Goal: Task Accomplishment & Management: Use online tool/utility

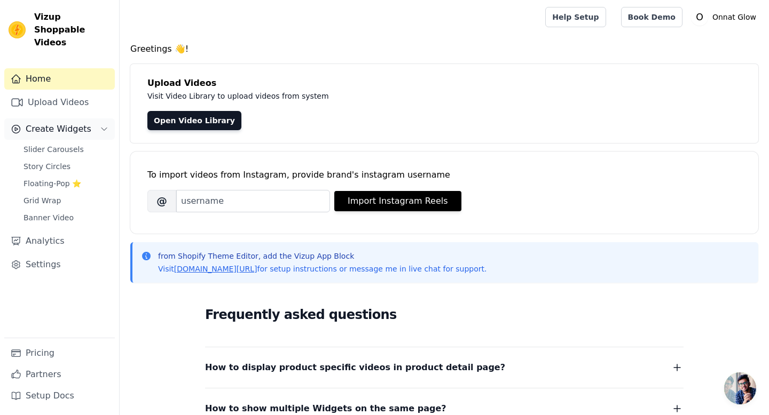
click at [96, 119] on button "Create Widgets" at bounding box center [59, 129] width 110 height 21
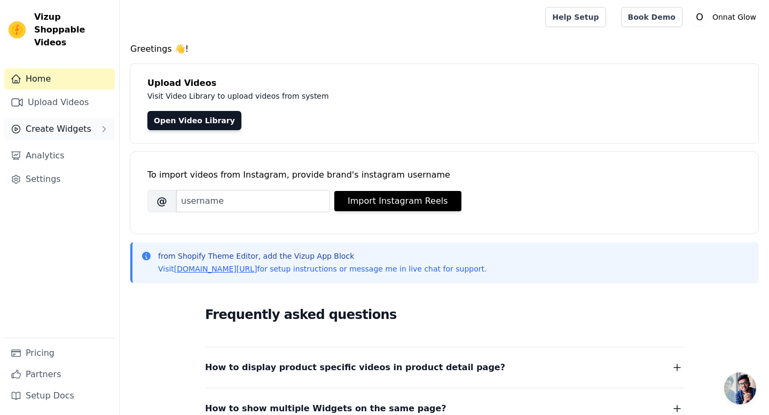
click at [96, 119] on button "Create Widgets" at bounding box center [59, 129] width 110 height 21
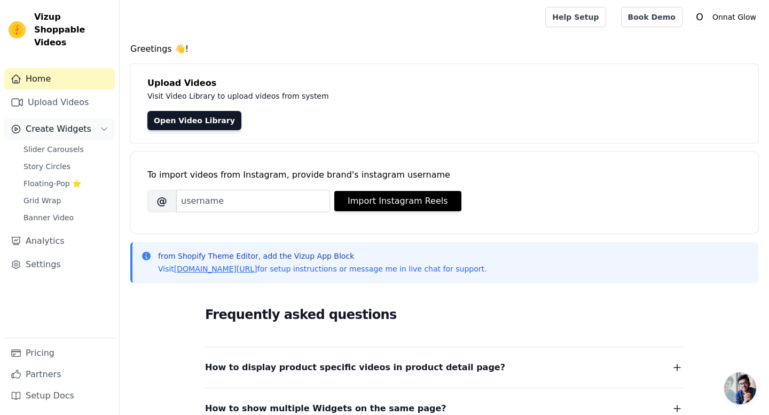
click at [96, 119] on button "Create Widgets" at bounding box center [59, 129] width 110 height 21
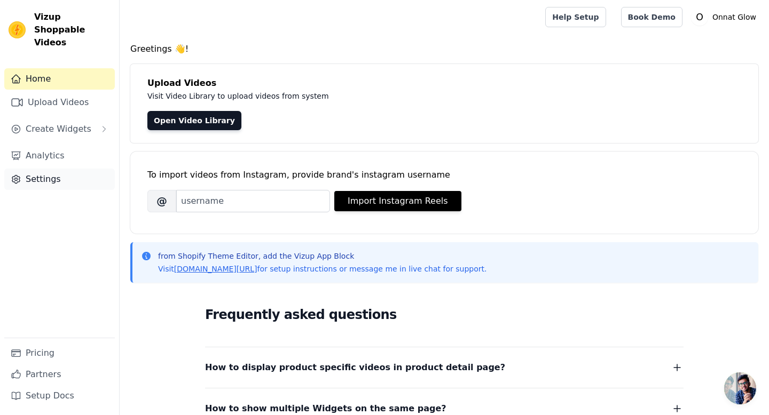
click at [51, 170] on link "Settings" at bounding box center [59, 179] width 110 height 21
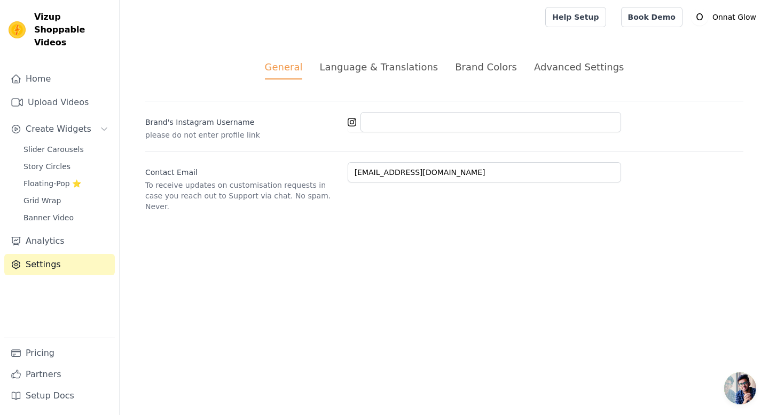
click at [346, 64] on div "Language & Translations" at bounding box center [378, 67] width 119 height 14
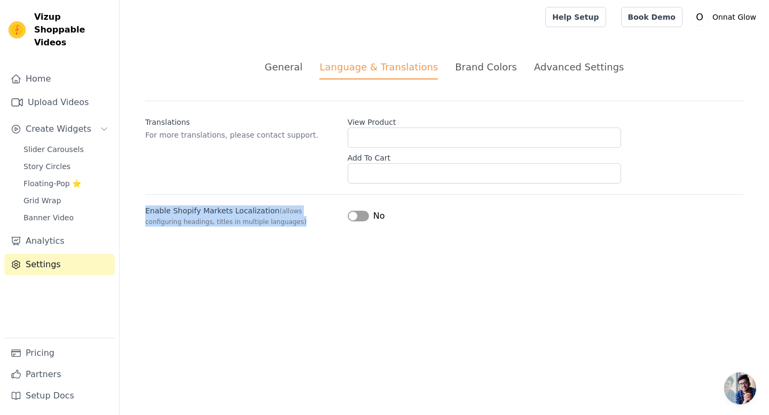
drag, startPoint x: 143, startPoint y: 215, endPoint x: 318, endPoint y: 221, distance: 175.7
click at [318, 221] on div "General Language & Translations Brand Colors Advanced Settings unsaved changes …" at bounding box center [444, 143] width 649 height 218
click at [311, 226] on div at bounding box center [311, 226] width 0 height 0
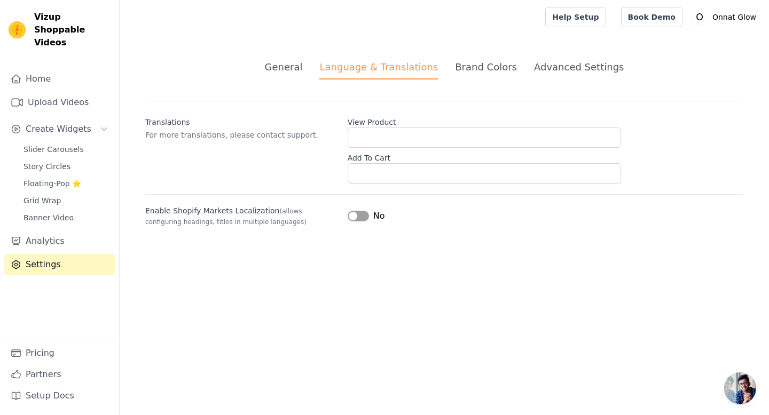
click at [564, 252] on html "Vizup Shoppable Videos Home Upload Videos Create Widgets Slider Carousels Story…" at bounding box center [384, 126] width 769 height 252
click at [553, 55] on div "General Language & Translations Brand Colors Advanced Settings unsaved changes …" at bounding box center [444, 143] width 649 height 218
click at [553, 65] on div "Advanced Settings" at bounding box center [579, 67] width 90 height 14
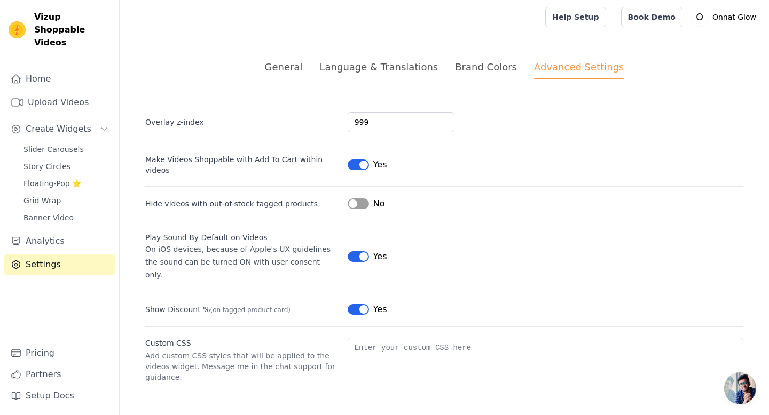
scroll to position [22, 0]
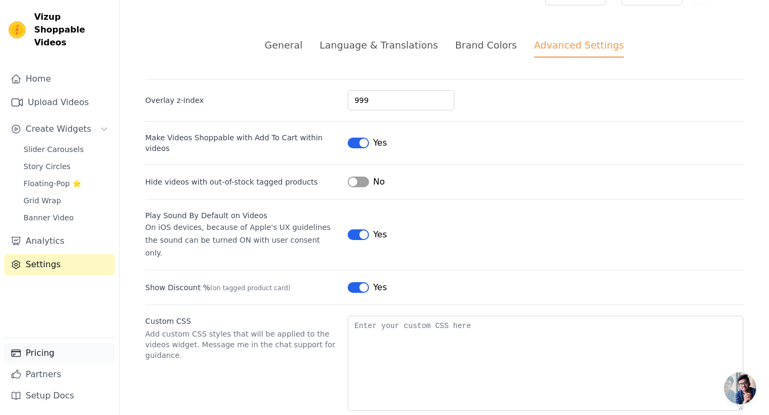
click at [52, 352] on link "Pricing" at bounding box center [59, 353] width 110 height 21
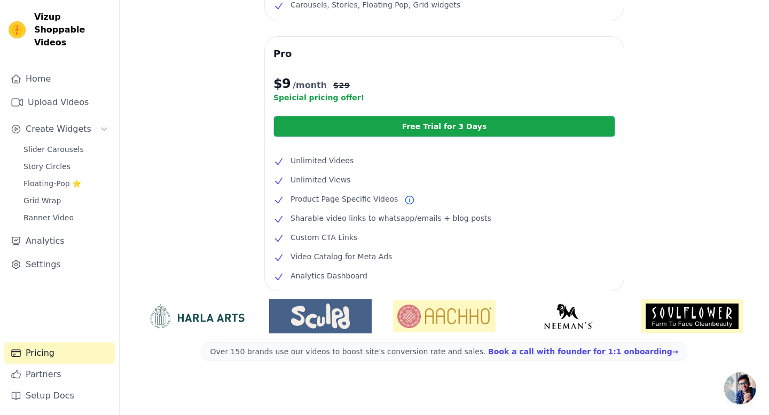
scroll to position [185, 0]
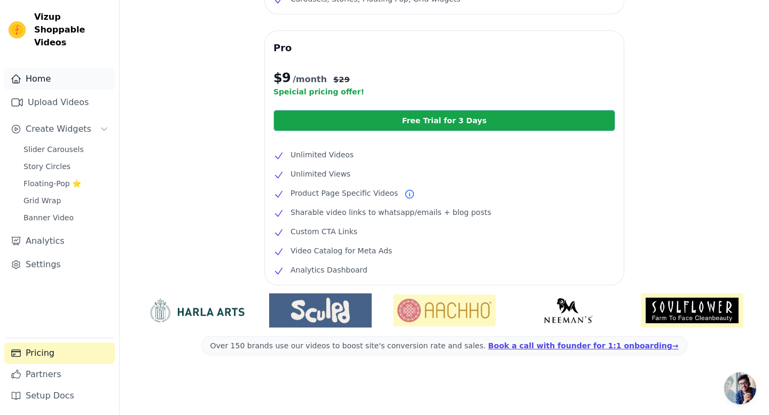
click at [43, 68] on link "Home" at bounding box center [59, 78] width 110 height 21
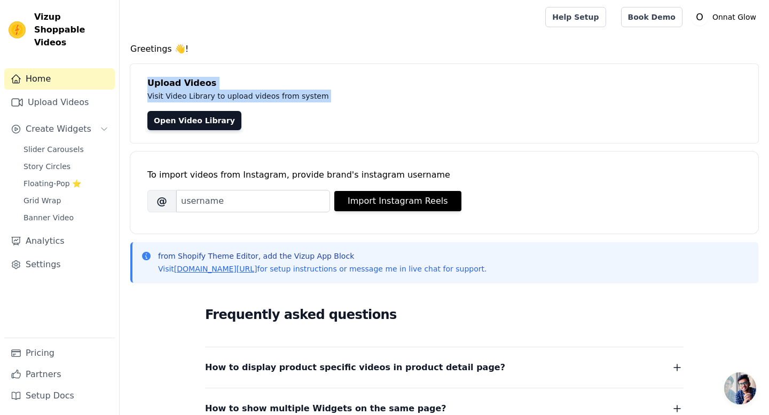
drag, startPoint x: 144, startPoint y: 87, endPoint x: 343, endPoint y: 108, distance: 200.2
click at [343, 108] on div "Upload Videos Visit Video Library to upload videos from system Open Video Libra…" at bounding box center [444, 103] width 628 height 79
click at [336, 103] on div at bounding box center [336, 103] width 0 height 0
click at [343, 92] on p "Visit Video Library to upload videos from system" at bounding box center [386, 96] width 478 height 13
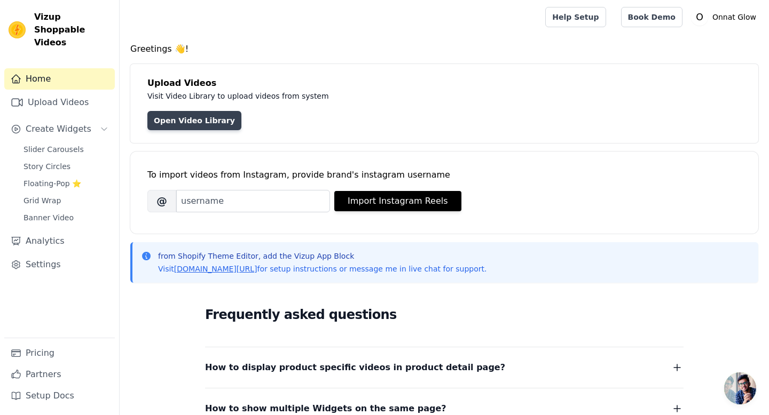
click at [165, 121] on link "Open Video Library" at bounding box center [194, 120] width 94 height 19
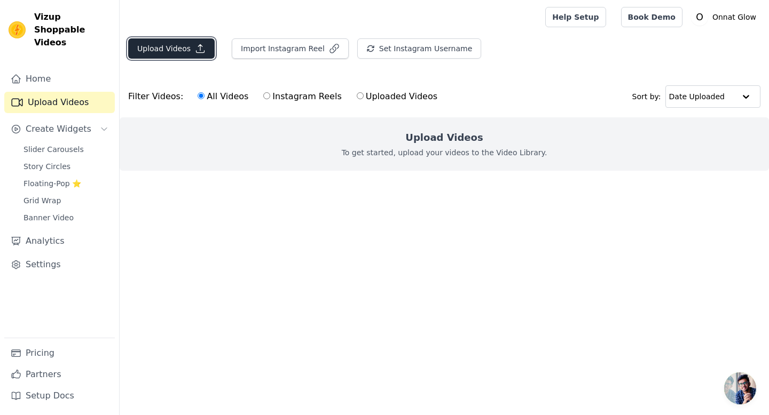
click at [179, 50] on button "Upload Videos" at bounding box center [171, 48] width 86 height 20
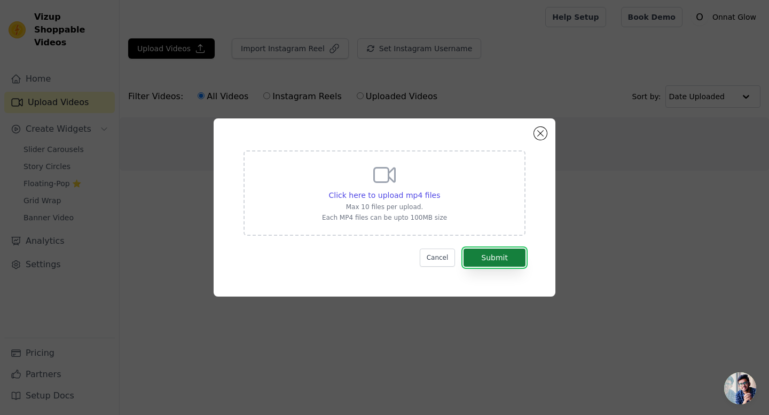
click at [482, 260] on button "Submit" at bounding box center [494, 258] width 62 height 18
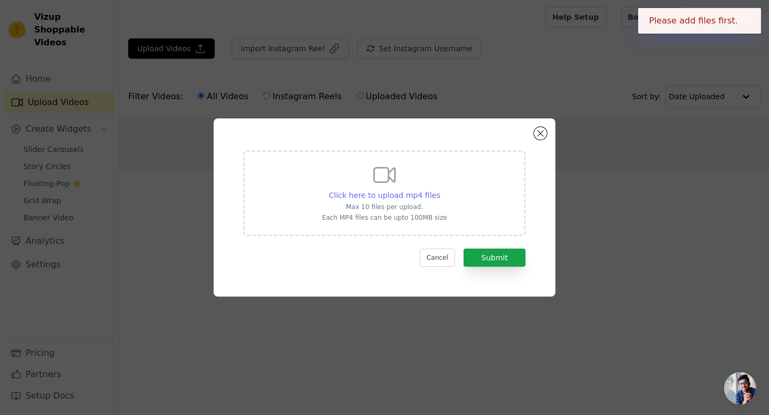
click at [418, 197] on span "Click here to upload mp4 files" at bounding box center [385, 195] width 112 height 9
click at [439, 190] on input "Click here to upload mp4 files Max 10 files per upload. Each MP4 files can be u…" at bounding box center [439, 189] width 1 height 1
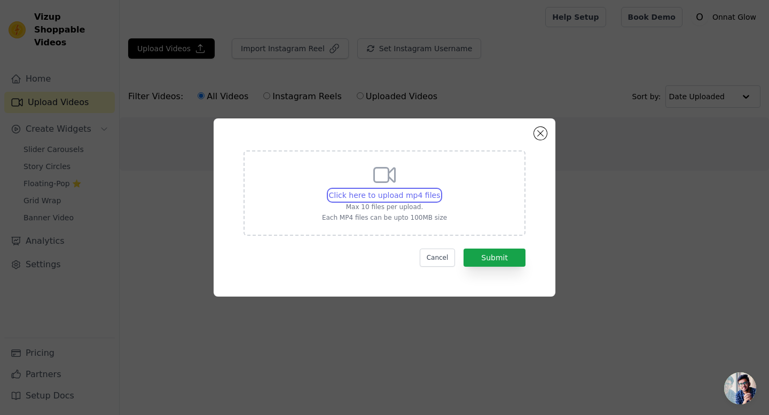
type input "C:\fakepath\b8ffaa0a698e4e51ae56cbaeb043f55f-a2a62ab2c4f27a2f87b4ac202f55e350-s…"
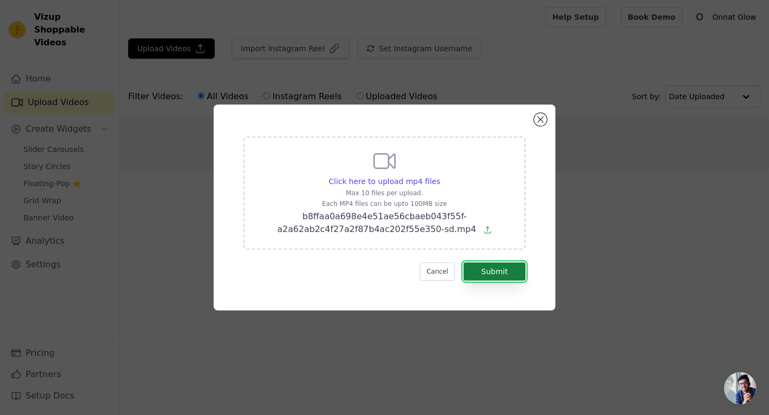
click at [507, 276] on button "Submit" at bounding box center [494, 272] width 62 height 18
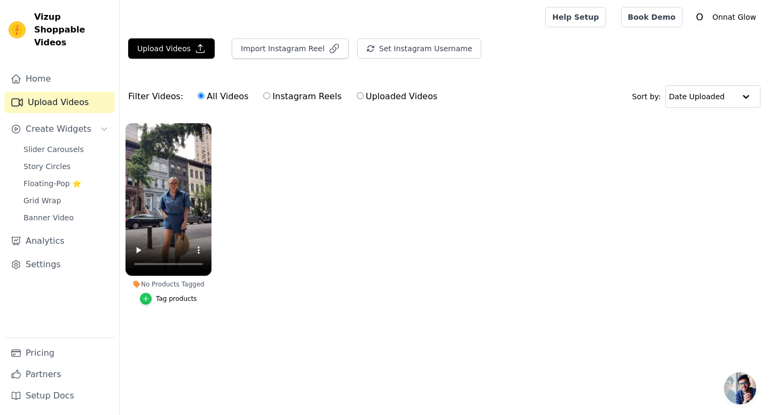
click at [147, 302] on div "button" at bounding box center [146, 299] width 12 height 12
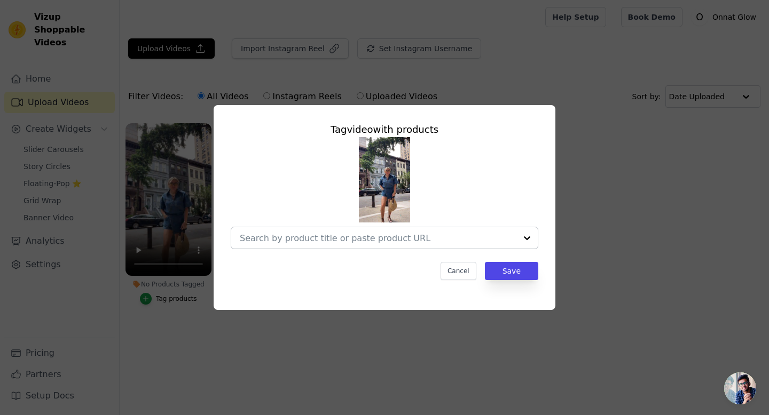
click at [321, 236] on input "No Products Tagged Tag video with products Cancel Save Tag products" at bounding box center [378, 238] width 277 height 10
click at [370, 236] on input "No Products Tagged Tag video with products Cancel Save Tag products" at bounding box center [378, 238] width 277 height 10
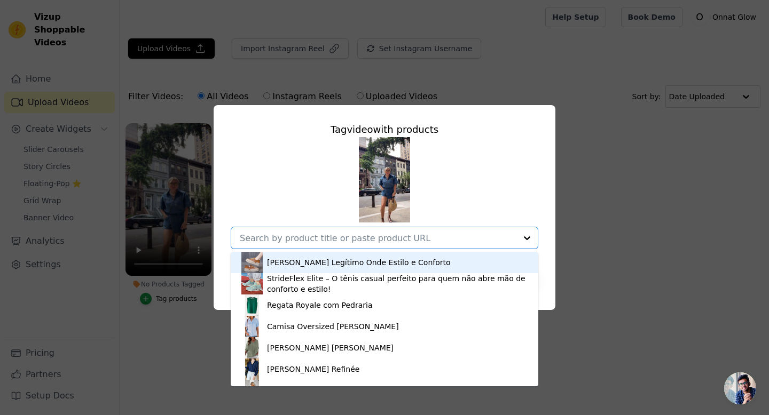
paste input "Conjunto Denim Chic – Camisa & Shorts Casual Elegante"
type input "Conjunto Denim Chic – Camisa & Shorts Casual Elegante"
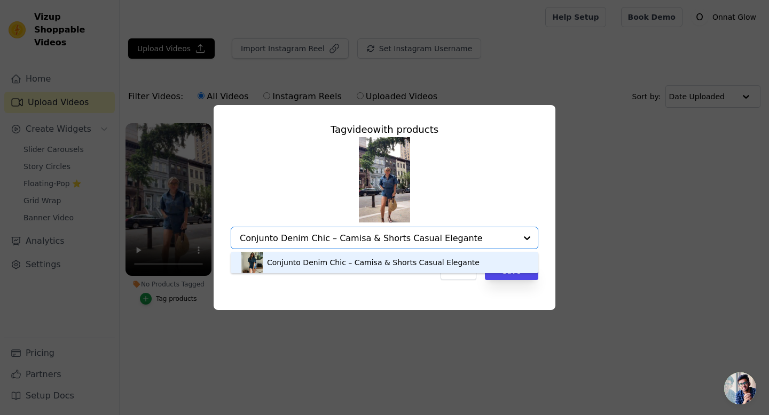
click at [280, 265] on div "Conjunto Denim Chic – Camisa & Shorts Casual Elegante" at bounding box center [373, 262] width 212 height 11
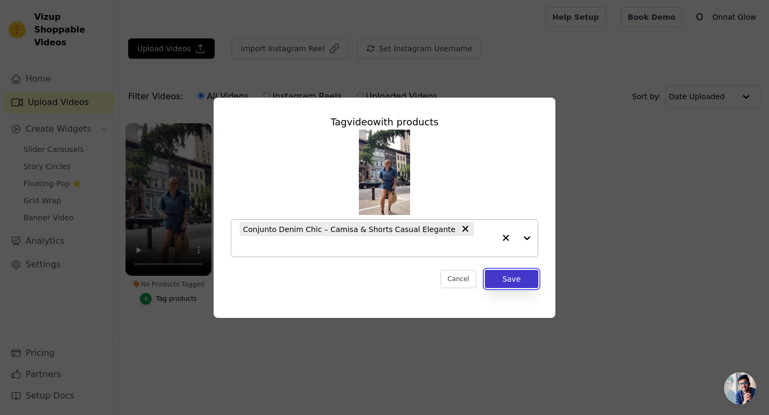
click at [516, 270] on button "Save" at bounding box center [511, 279] width 53 height 18
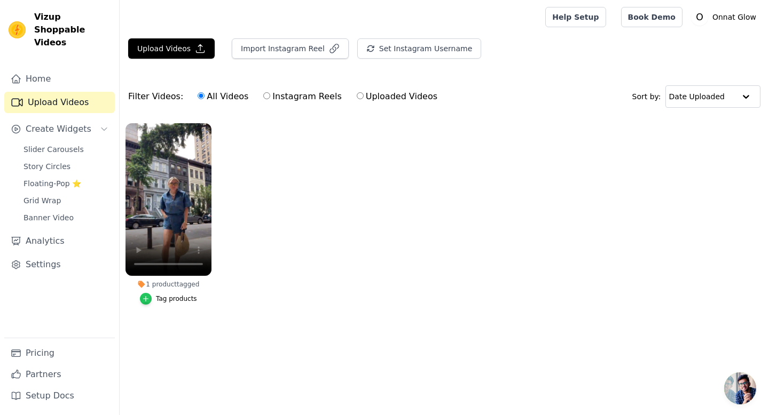
click at [145, 299] on icon "button" at bounding box center [145, 298] width 7 height 7
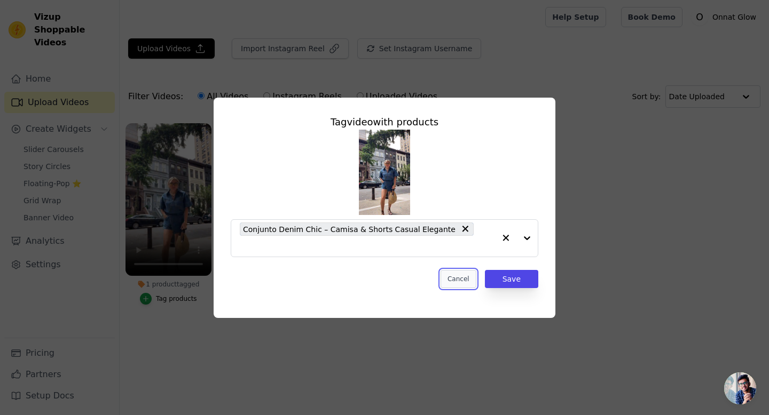
click at [460, 271] on button "Cancel" at bounding box center [458, 279] width 36 height 18
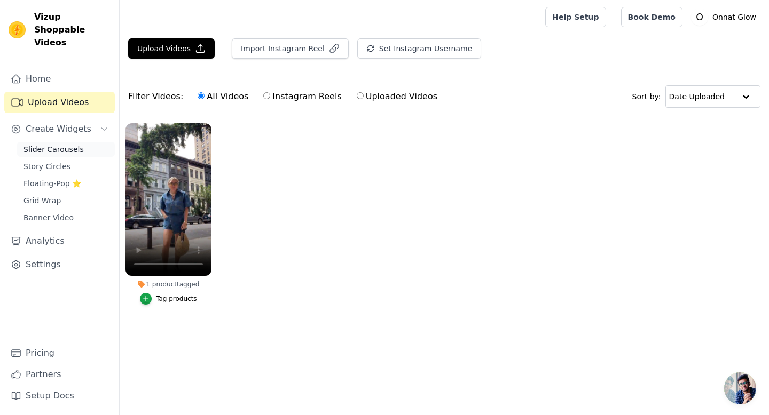
click at [65, 144] on span "Slider Carousels" at bounding box center [53, 149] width 60 height 11
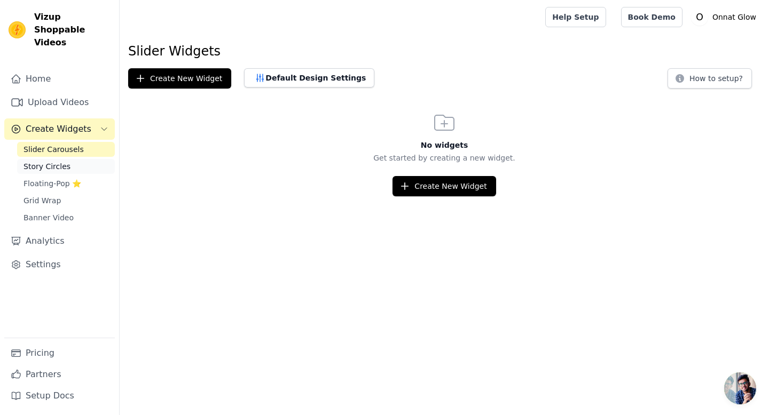
click at [56, 161] on span "Story Circles" at bounding box center [46, 166] width 47 height 11
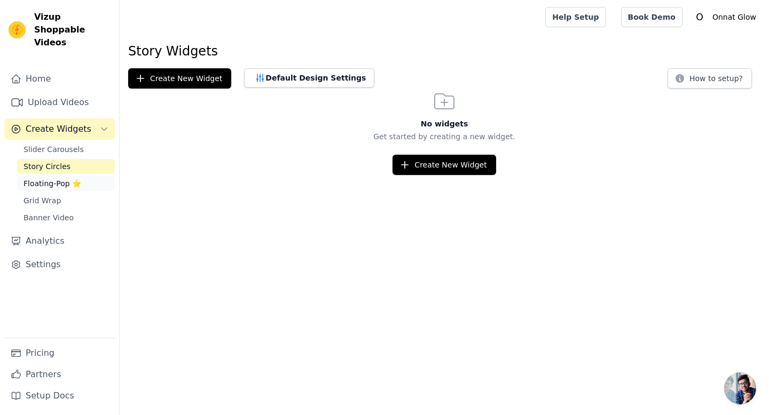
click at [52, 178] on span "Floating-Pop ⭐" at bounding box center [52, 183] width 58 height 11
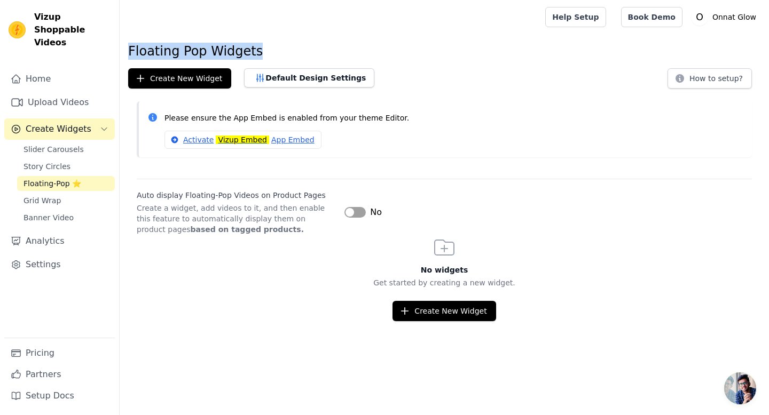
drag, startPoint x: 126, startPoint y: 51, endPoint x: 257, endPoint y: 50, distance: 130.8
click at [257, 50] on div "Floating Pop Widgets Create New Widget Default Design Settings How to setup? Pl…" at bounding box center [444, 182] width 649 height 279
click at [250, 29] on div at bounding box center [250, 29] width 0 height 0
click at [295, 28] on div at bounding box center [330, 17] width 404 height 34
click at [44, 161] on span "Story Circles" at bounding box center [46, 166] width 47 height 11
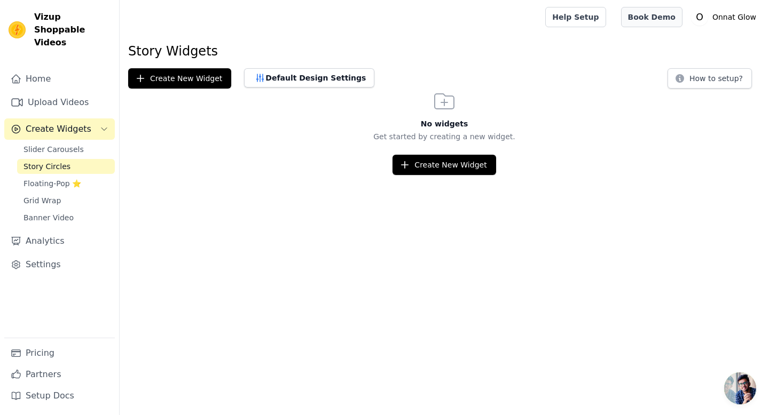
click at [652, 20] on link "Book Demo" at bounding box center [651, 17] width 61 height 20
drag, startPoint x: 130, startPoint y: 50, endPoint x: 208, endPoint y: 50, distance: 77.9
click at [209, 50] on h1 "Story Widgets" at bounding box center [444, 51] width 632 height 17
click at [202, 29] on div at bounding box center [202, 29] width 0 height 0
click at [228, 24] on div at bounding box center [330, 17] width 404 height 34
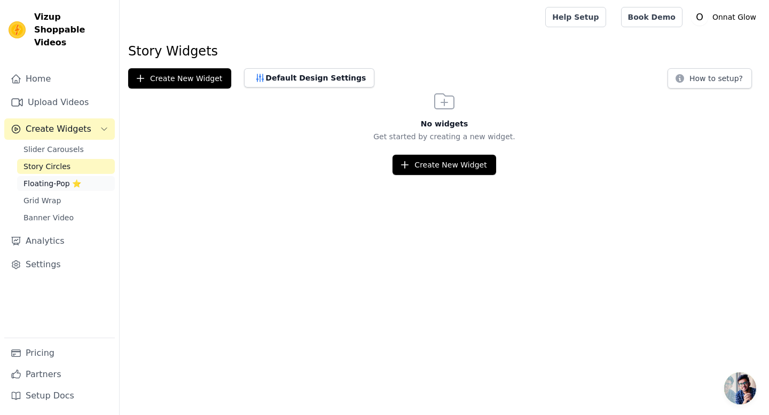
click at [40, 178] on span "Floating-Pop ⭐" at bounding box center [52, 183] width 58 height 11
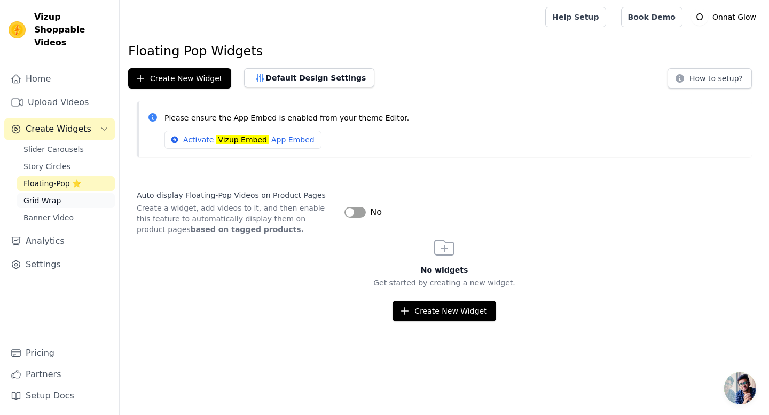
click at [43, 195] on span "Grid Wrap" at bounding box center [41, 200] width 37 height 11
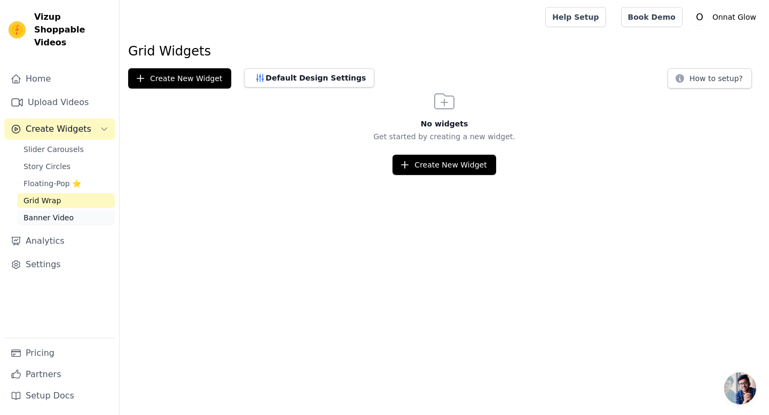
click at [49, 212] on span "Banner Video" at bounding box center [48, 217] width 50 height 11
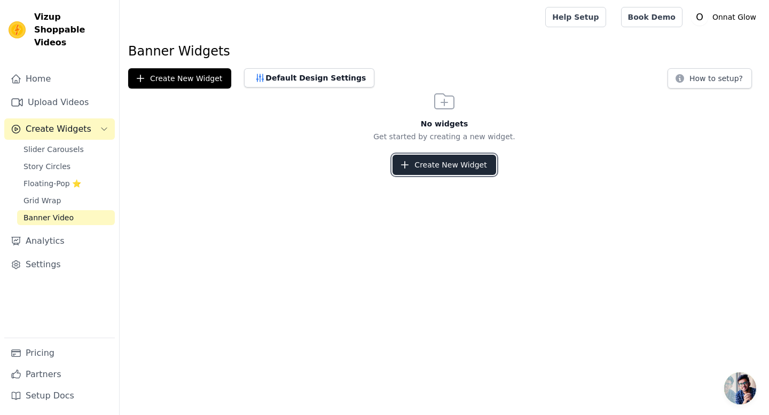
click at [436, 161] on button "Create New Widget" at bounding box center [443, 165] width 103 height 20
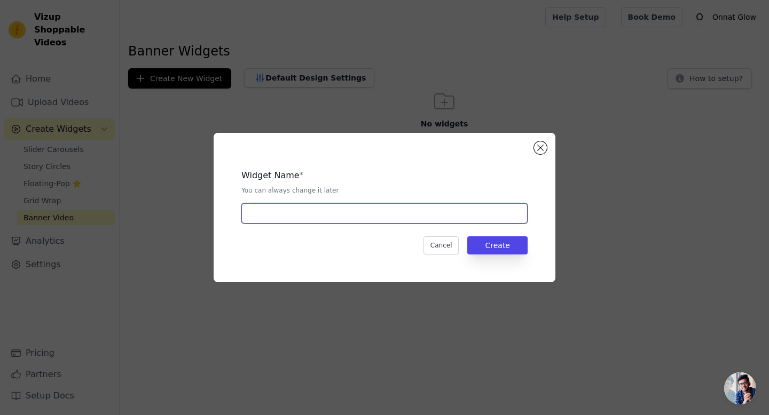
click at [436, 209] on input "text" at bounding box center [384, 213] width 286 height 20
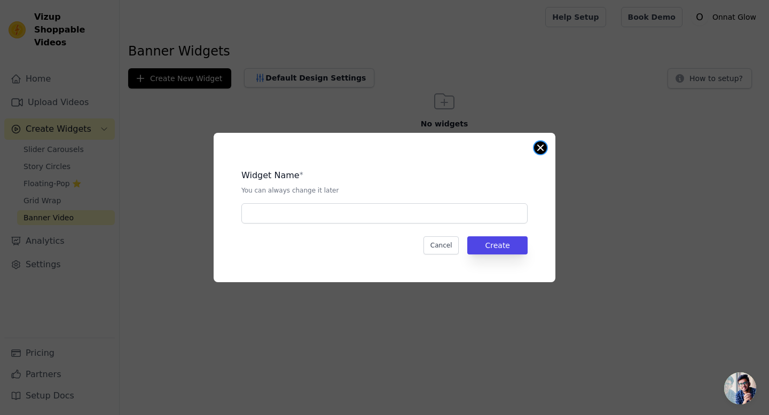
click at [544, 148] on button "Close modal" at bounding box center [540, 147] width 13 height 13
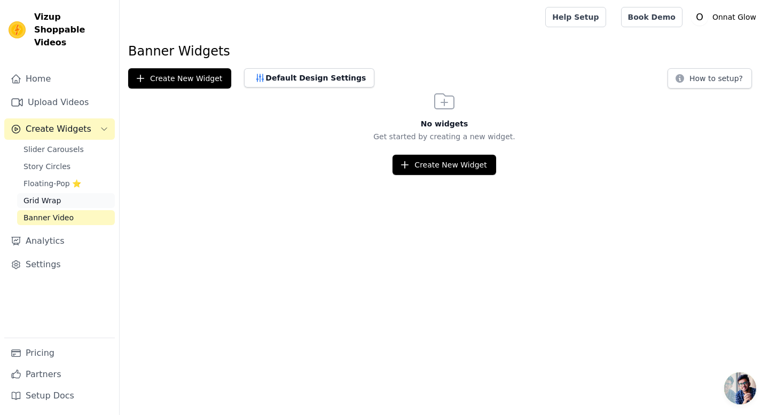
click at [46, 195] on span "Grid Wrap" at bounding box center [41, 200] width 37 height 11
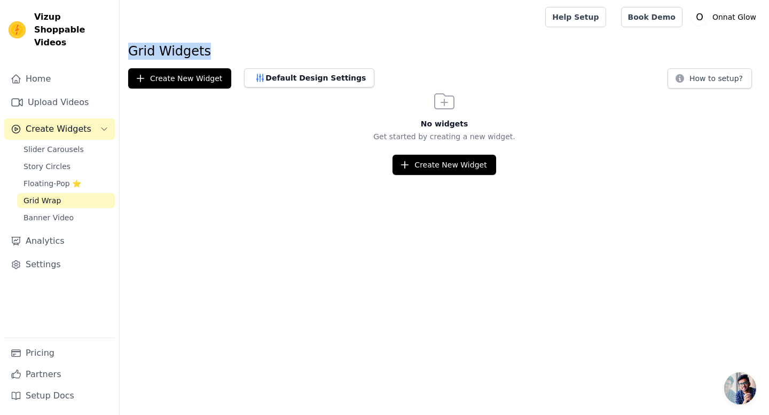
drag, startPoint x: 200, startPoint y: 53, endPoint x: 126, endPoint y: 49, distance: 73.8
click at [126, 49] on div "Grid Widgets Create New Widget Default Design Settings How to setup? No widgets…" at bounding box center [444, 109] width 649 height 132
click at [119, 29] on div at bounding box center [119, 29] width 0 height 0
click at [144, 25] on div at bounding box center [330, 17] width 404 height 34
click at [55, 178] on span "Floating-Pop ⭐" at bounding box center [52, 183] width 58 height 11
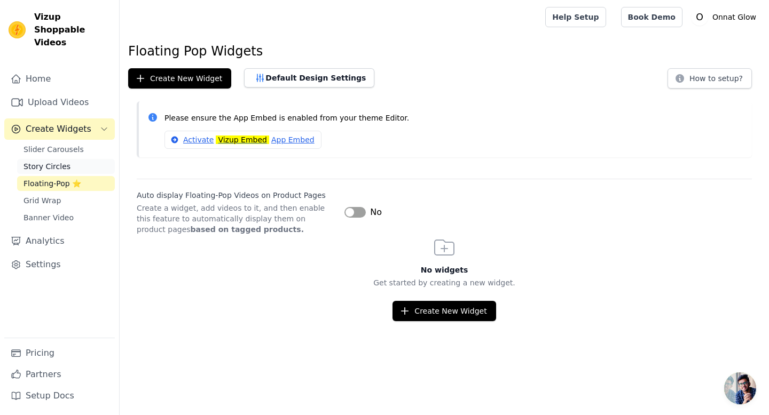
click at [53, 161] on span "Story Circles" at bounding box center [46, 166] width 47 height 11
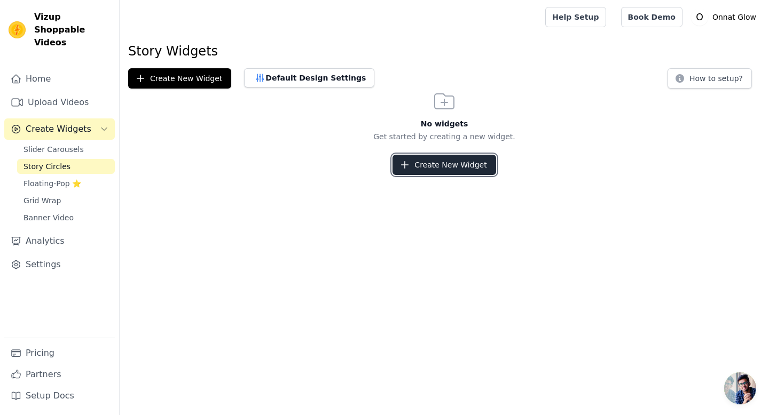
click at [458, 156] on button "Create New Widget" at bounding box center [443, 165] width 103 height 20
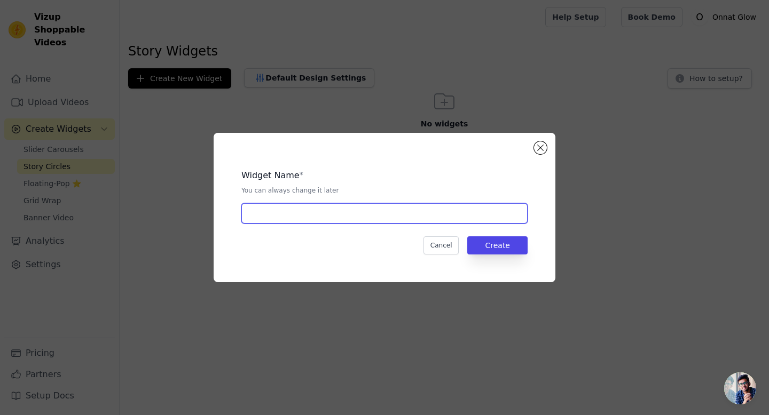
click at [334, 218] on input "text" at bounding box center [384, 213] width 286 height 20
type input "s"
type input "Story Onnat"
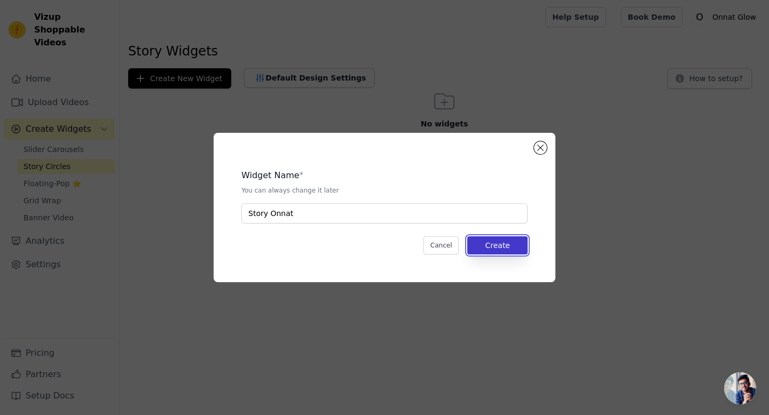
click at [489, 241] on button "Create" at bounding box center [497, 245] width 60 height 18
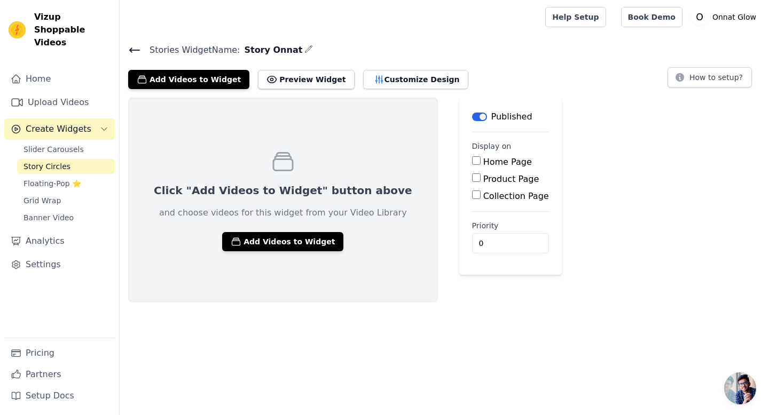
click at [472, 178] on input "Product Page" at bounding box center [476, 177] width 9 height 9
checkbox input "true"
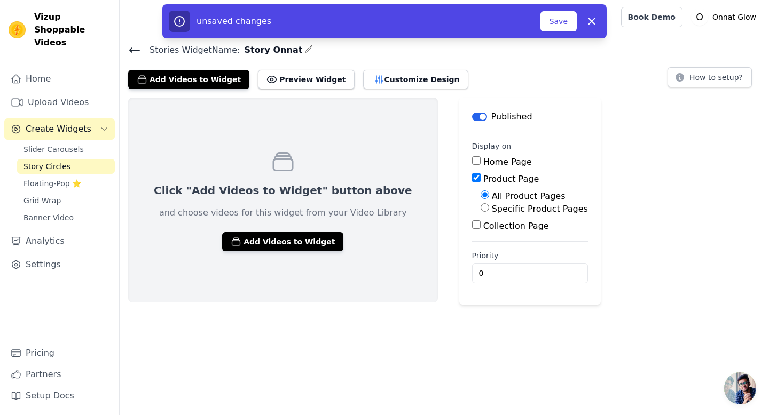
click at [480, 207] on input "Specific Product Pages" at bounding box center [484, 207] width 9 height 9
radio input "true"
click at [480, 236] on button "Select Products" at bounding box center [516, 233] width 72 height 18
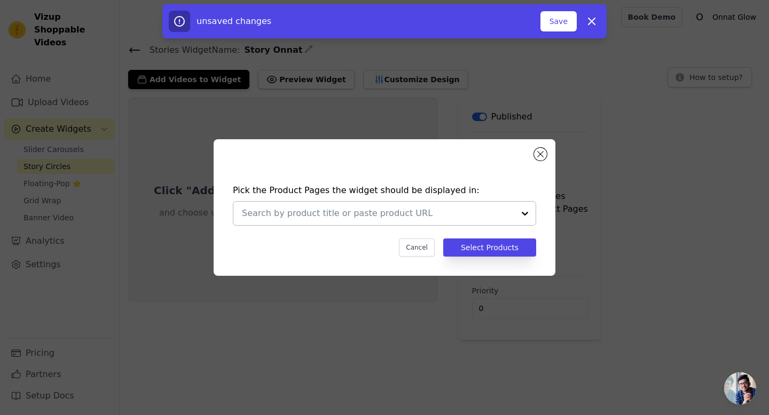
click at [506, 218] on input "text" at bounding box center [378, 213] width 272 height 13
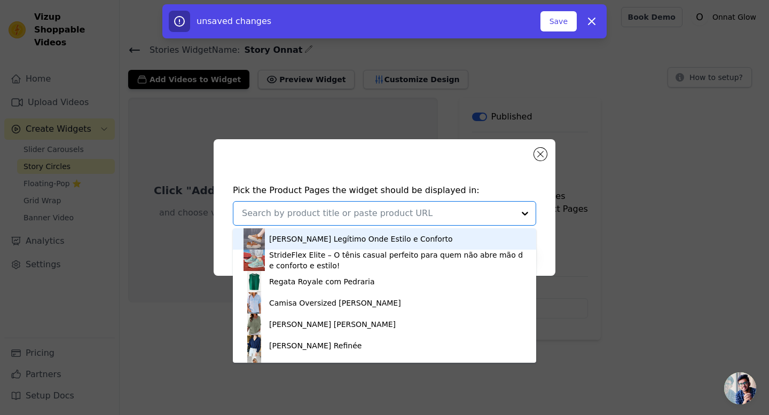
paste input "Conjunto Denim Chic – Camisa & Shorts Casual Elegante"
type input "Conjunto Denim Chic – Camisa & Shorts Casual Elegante"
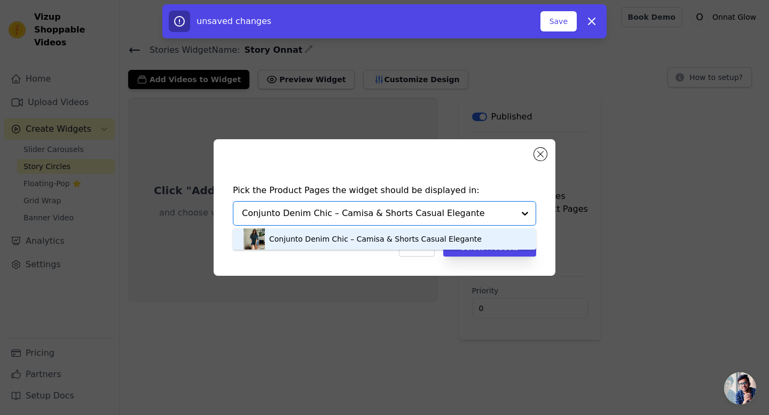
click at [413, 241] on div "Conjunto Denim Chic – Camisa & Shorts Casual Elegante" at bounding box center [375, 239] width 212 height 11
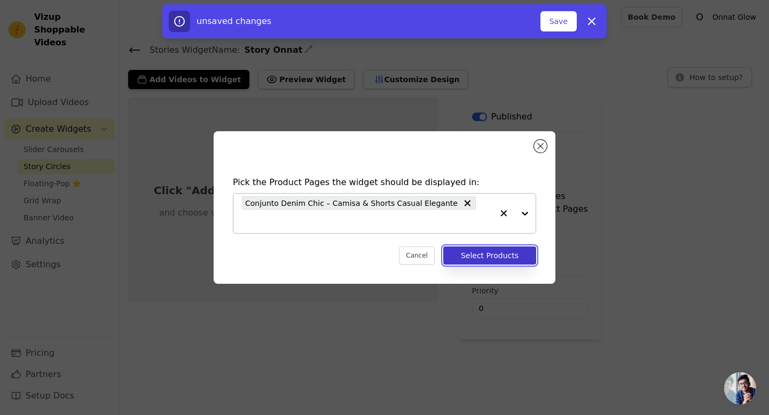
click at [486, 248] on button "Select Products" at bounding box center [489, 256] width 93 height 18
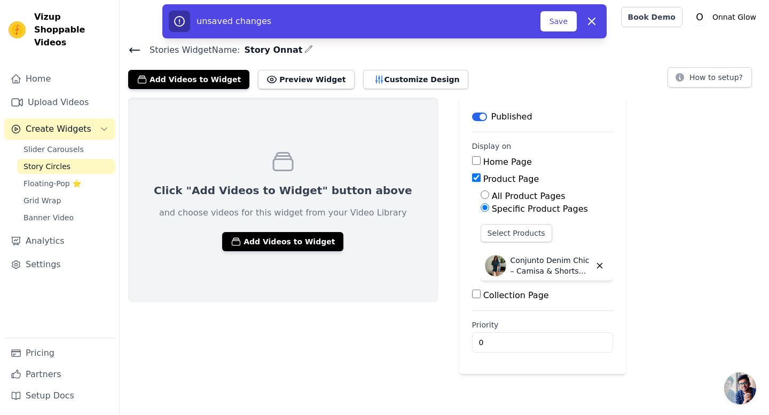
click at [630, 232] on div "Click "Add Videos to Widget" button above and choose videos for this widget fro…" at bounding box center [444, 236] width 649 height 277
click at [551, 18] on button "Save" at bounding box center [558, 21] width 36 height 20
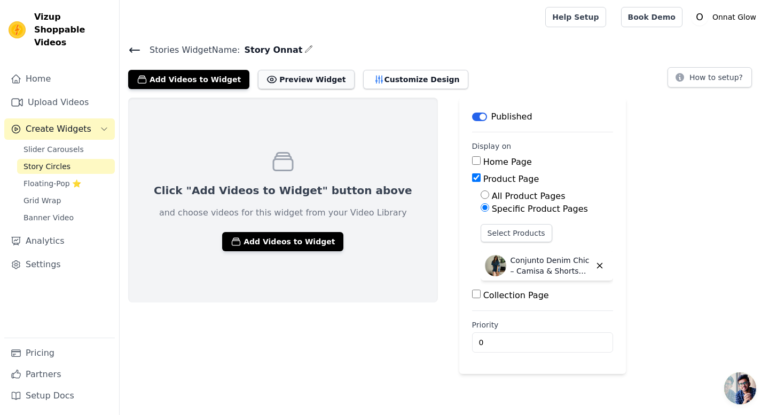
click at [295, 79] on button "Preview Widget" at bounding box center [306, 79] width 96 height 19
click at [275, 246] on button "Add Videos to Widget" at bounding box center [282, 241] width 121 height 19
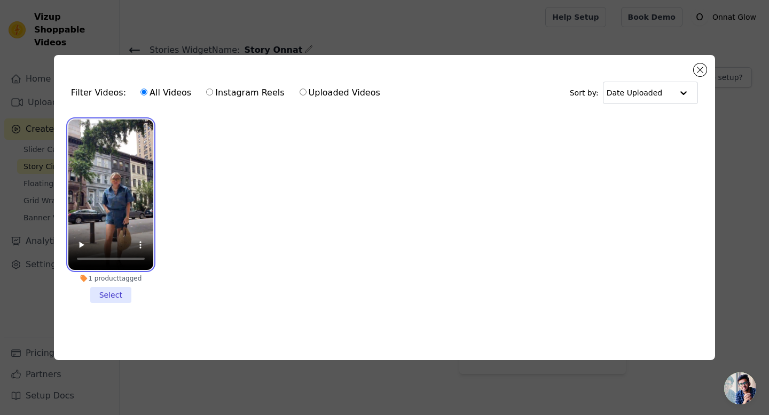
click at [112, 203] on video at bounding box center [110, 195] width 85 height 151
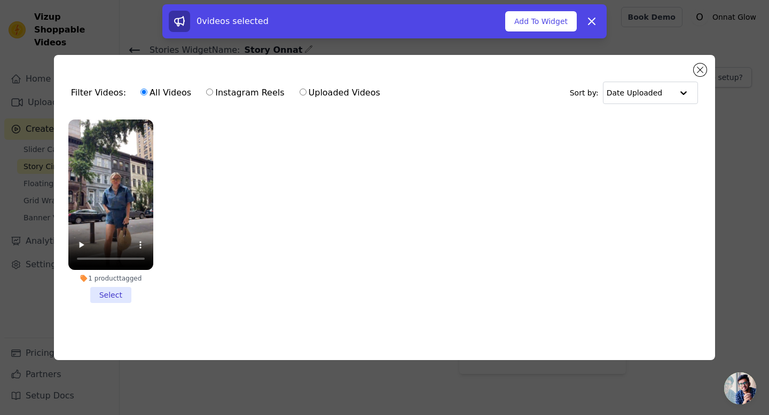
click at [112, 297] on li "1 product tagged Select" at bounding box center [110, 212] width 85 height 184
click at [0, 0] on input "1 product tagged Select" at bounding box center [0, 0] width 0 height 0
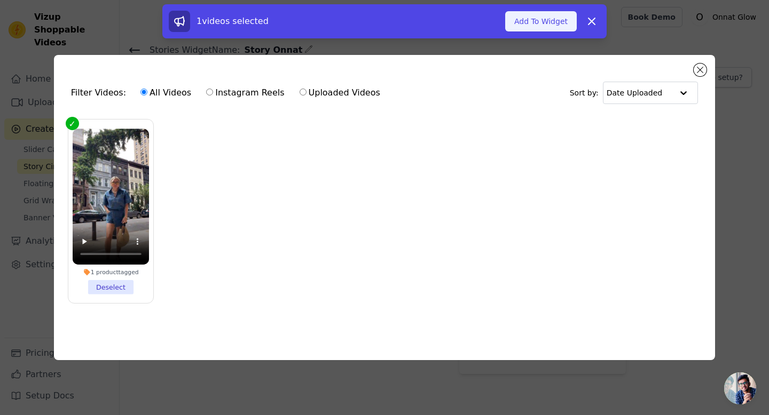
click at [525, 22] on button "Add To Widget" at bounding box center [541, 21] width 72 height 20
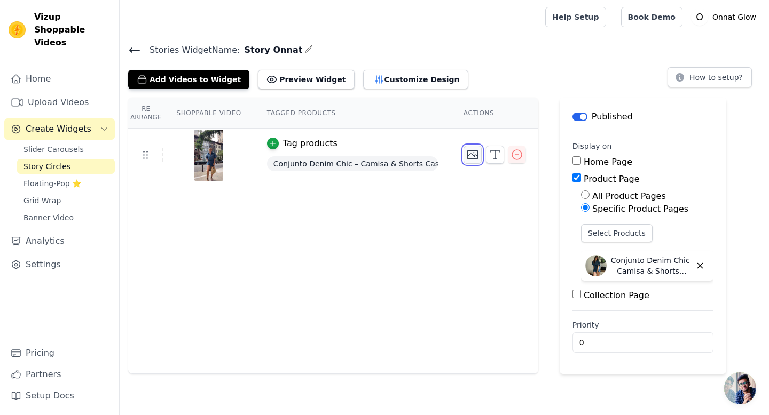
click at [473, 155] on icon "button" at bounding box center [472, 155] width 11 height 8
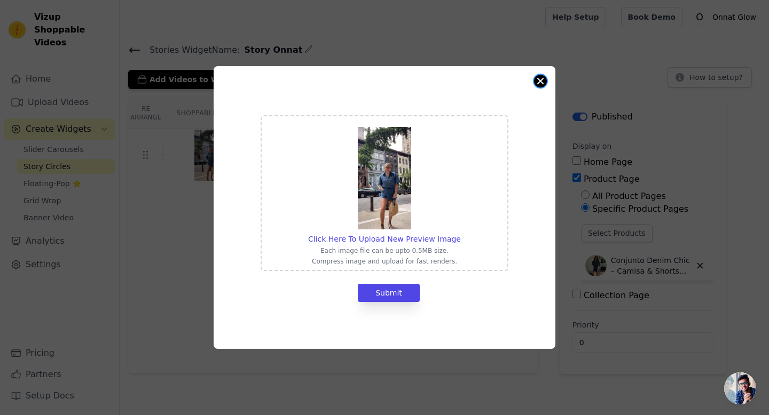
click at [538, 81] on button "Close modal" at bounding box center [540, 81] width 13 height 13
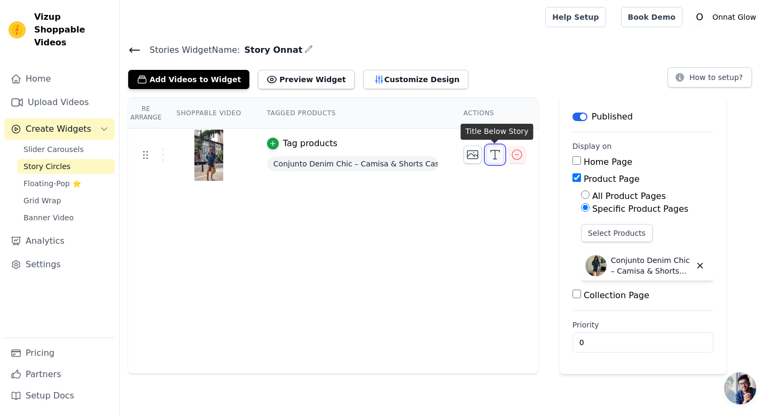
click at [494, 159] on line "button" at bounding box center [494, 159] width 3 height 0
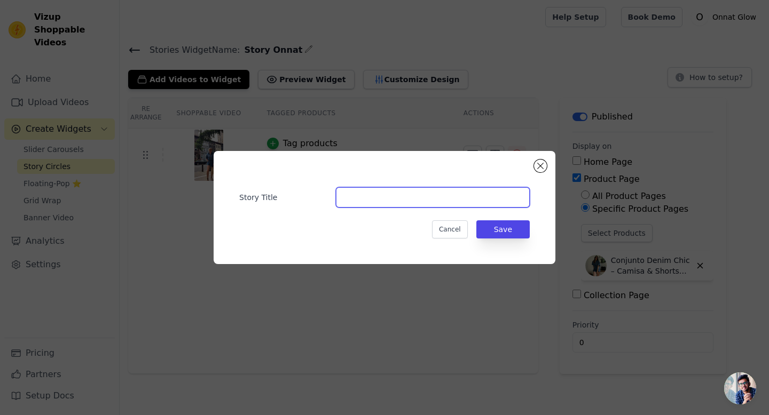
click at [407, 200] on input "Story Title" at bounding box center [433, 197] width 194 height 20
paste input "Conjunto Denim Chic – Camisa & Shorts Casual Elegante"
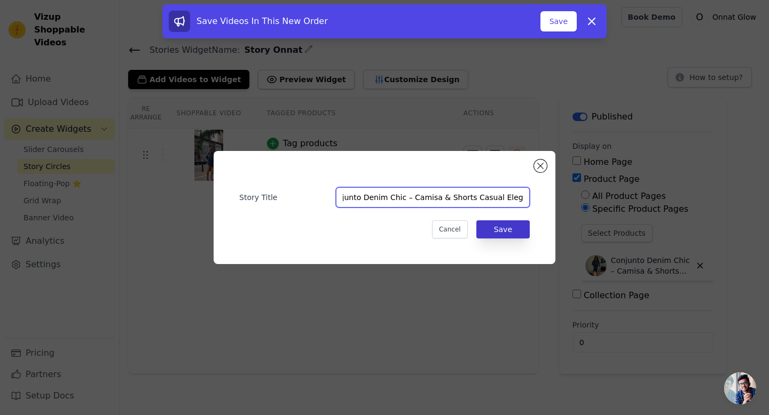
type input "Conjunto Denim Chic – Camisa & Shorts Casual Elegante"
click at [507, 231] on button "Save" at bounding box center [502, 229] width 53 height 18
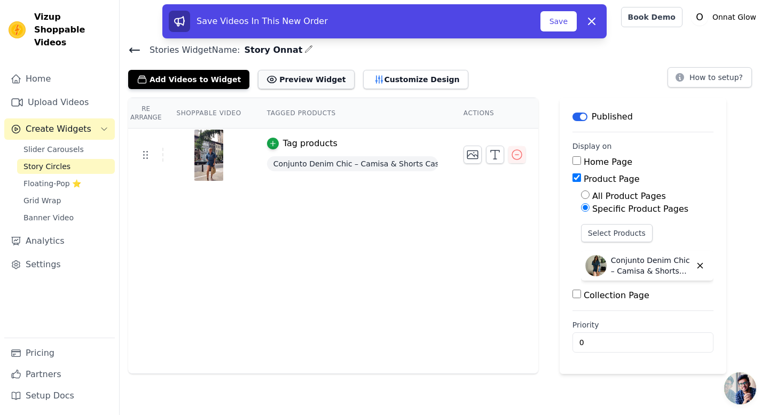
click at [279, 75] on button "Preview Widget" at bounding box center [306, 79] width 96 height 19
click at [560, 17] on button "Save" at bounding box center [558, 21] width 36 height 20
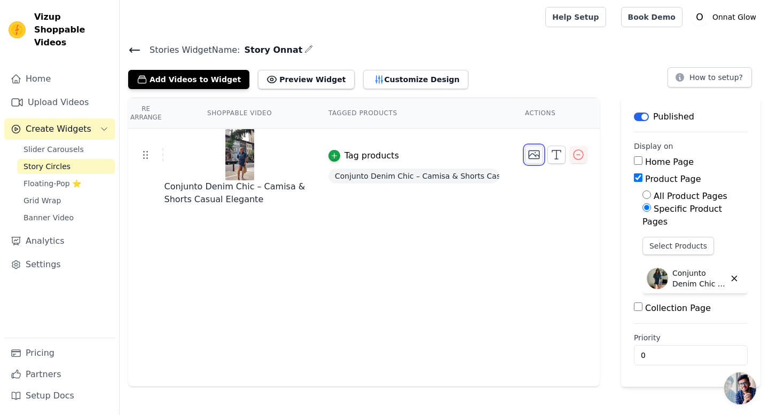
click at [528, 154] on icon "button" at bounding box center [533, 155] width 11 height 8
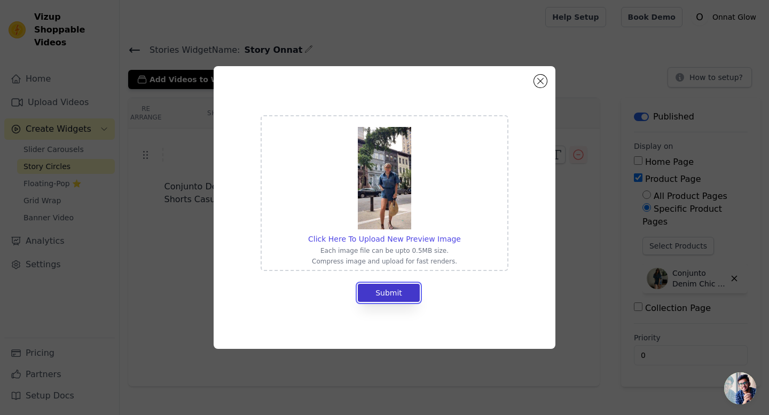
click at [395, 289] on button "Submit" at bounding box center [389, 293] width 62 height 18
click at [388, 297] on button "Submit" at bounding box center [389, 293] width 62 height 18
click at [539, 80] on button "Close modal" at bounding box center [540, 81] width 13 height 13
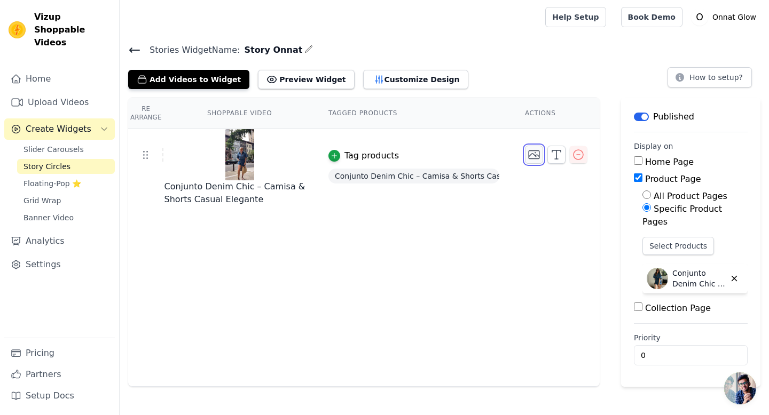
click at [527, 152] on icon "button" at bounding box center [533, 154] width 13 height 13
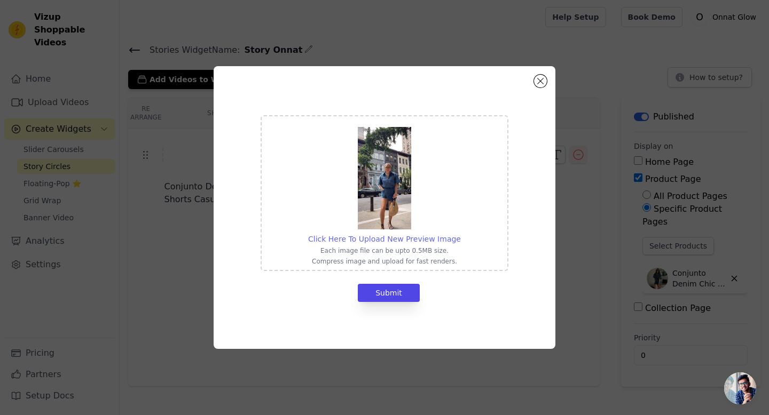
click at [375, 240] on span "Click Here To Upload New Preview Image" at bounding box center [384, 239] width 153 height 9
click at [460, 234] on input "Click Here To Upload New Preview Image Each image file can be upto 0.5MB size. …" at bounding box center [460, 233] width 1 height 1
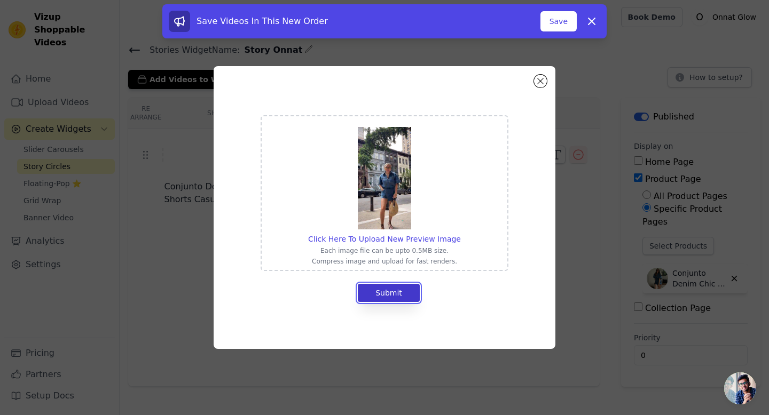
click at [379, 299] on button "Submit" at bounding box center [389, 293] width 62 height 18
click at [553, 22] on button "Save" at bounding box center [558, 21] width 36 height 20
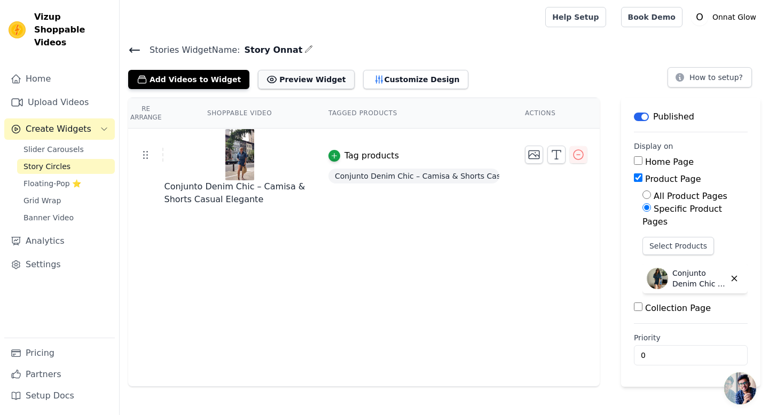
click at [307, 81] on button "Preview Widget" at bounding box center [306, 79] width 96 height 19
click at [61, 212] on span "Banner Video" at bounding box center [48, 217] width 50 height 11
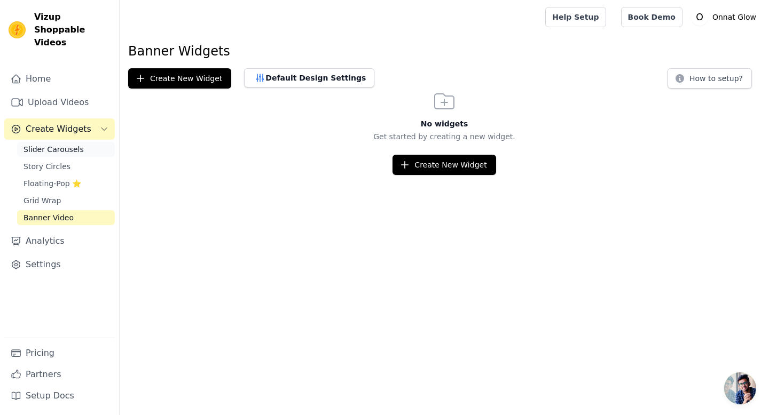
click at [51, 144] on span "Slider Carousels" at bounding box center [53, 149] width 60 height 11
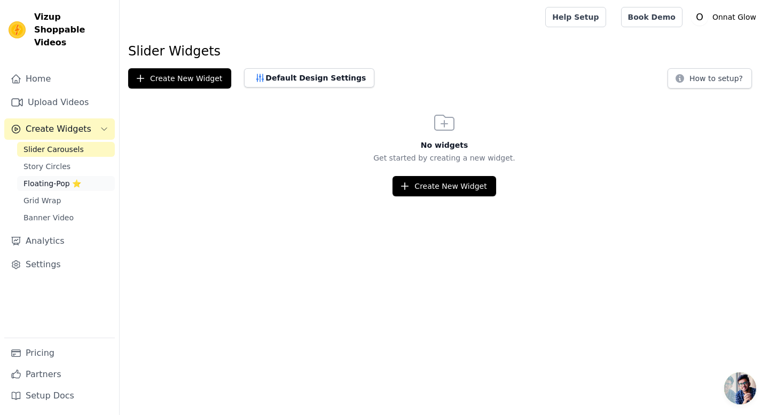
click at [54, 178] on span "Floating-Pop ⭐" at bounding box center [52, 183] width 58 height 11
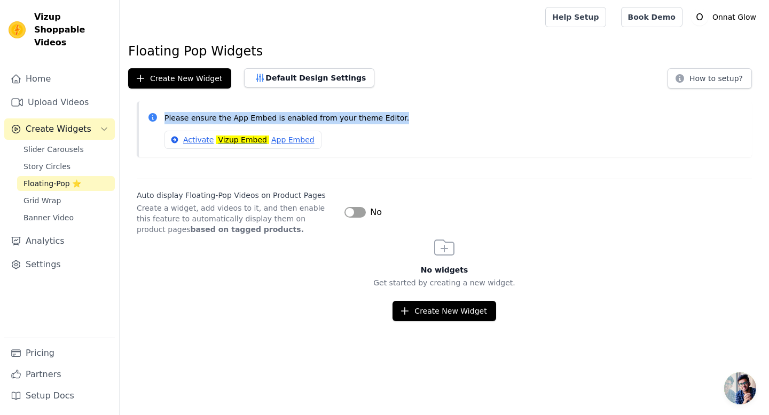
drag, startPoint x: 162, startPoint y: 114, endPoint x: 394, endPoint y: 121, distance: 232.3
click at [394, 121] on div "Please ensure the App Embed is enabled from your theme Editor. Activate Vizup E…" at bounding box center [445, 129] width 596 height 39
click at [388, 123] on div at bounding box center [388, 123] width 0 height 0
click at [389, 81] on div "Create New Widget Default Design Settings How to setup?" at bounding box center [444, 78] width 632 height 20
click at [58, 161] on span "Story Circles" at bounding box center [46, 166] width 47 height 11
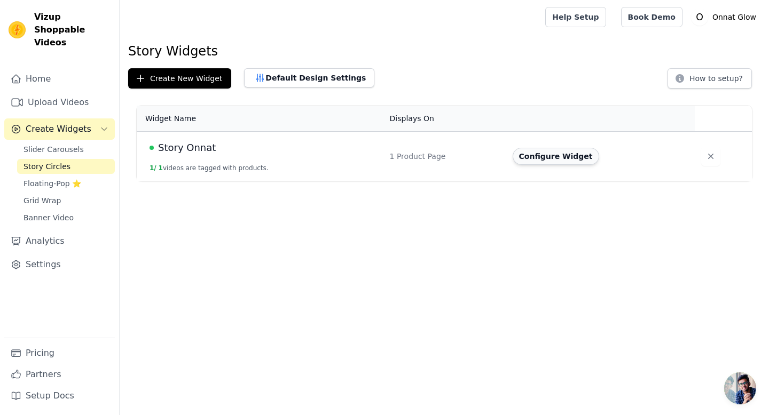
click at [552, 153] on button "Configure Widget" at bounding box center [555, 156] width 86 height 17
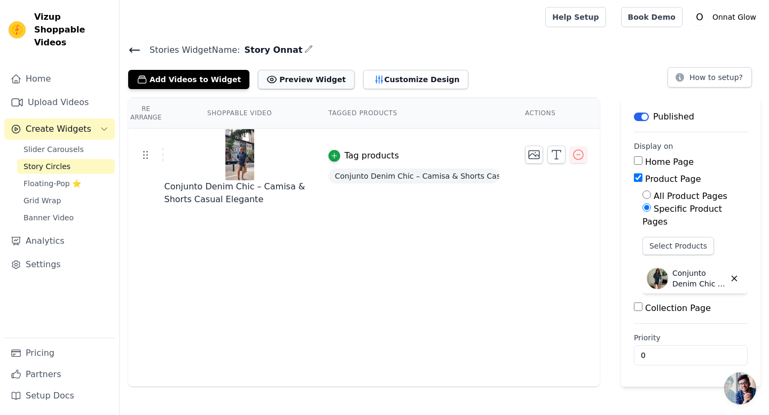
click at [271, 84] on button "Preview Widget" at bounding box center [306, 79] width 96 height 19
click at [401, 77] on button "Customize Design" at bounding box center [415, 79] width 105 height 19
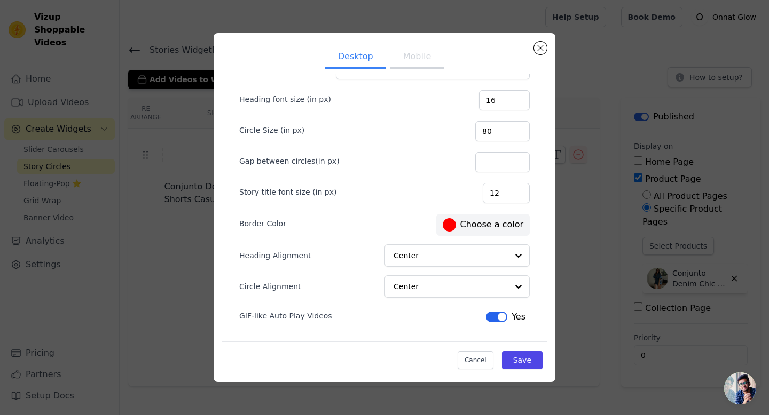
scroll to position [32, 0]
drag, startPoint x: 354, startPoint y: 331, endPoint x: 232, endPoint y: 310, distance: 123.6
click at [232, 310] on form "Heading Heading font size (in px) 16 Circle Size (in px) 80 Gap between circles…" at bounding box center [384, 191] width 307 height 283
click at [225, 296] on div at bounding box center [225, 296] width 0 height 0
click at [369, 328] on form "Heading Heading font size (in px) 16 Circle Size (in px) 80 Gap between circles…" at bounding box center [384, 191] width 307 height 283
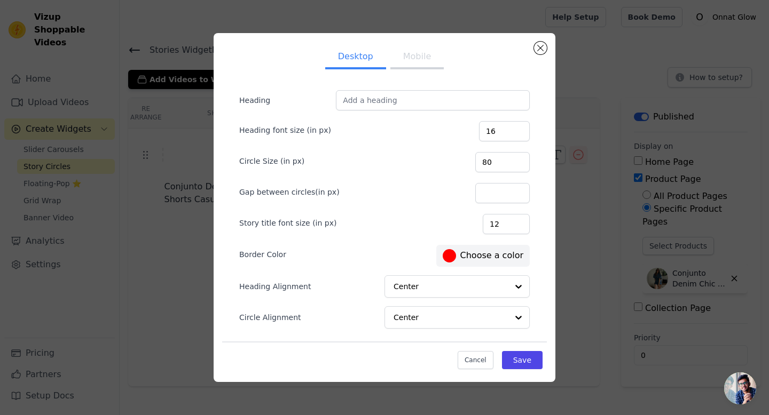
scroll to position [0, 0]
click at [408, 58] on button "Mobile" at bounding box center [416, 57] width 53 height 23
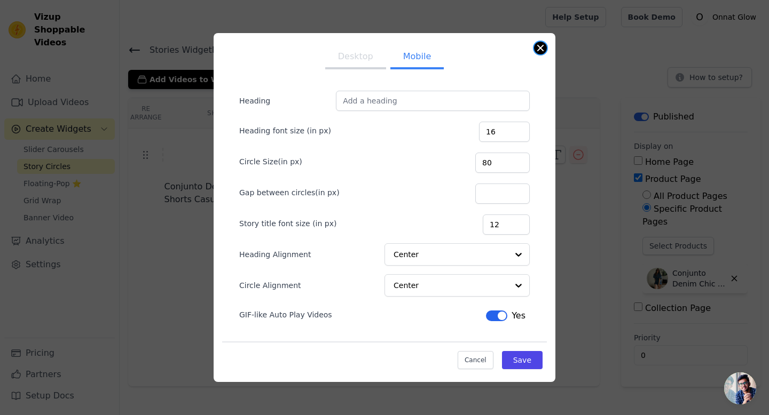
click at [539, 50] on button "Close modal" at bounding box center [540, 48] width 13 height 13
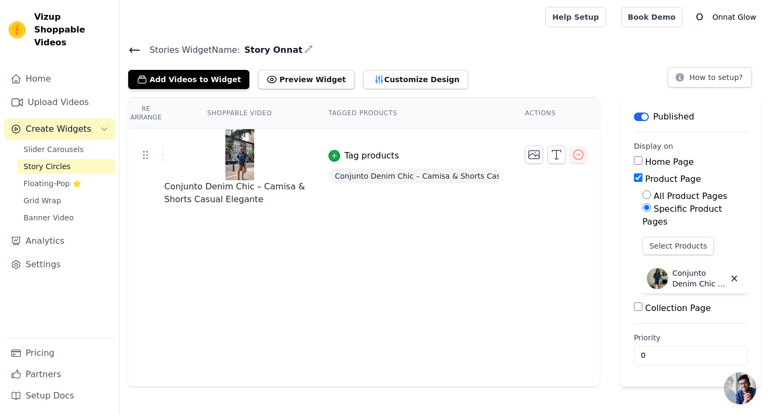
click at [304, 50] on icon "button" at bounding box center [308, 49] width 9 height 9
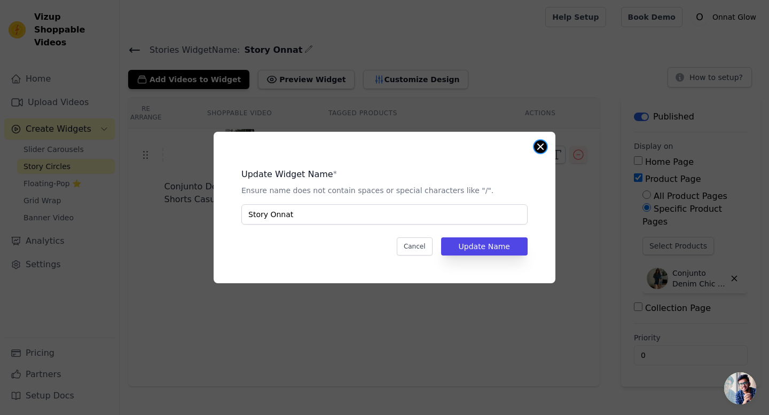
click at [540, 148] on button "Close modal" at bounding box center [540, 146] width 13 height 13
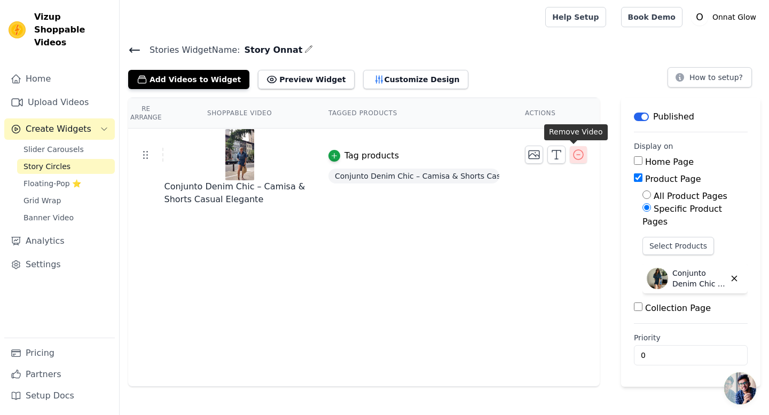
click at [575, 154] on icon "button" at bounding box center [578, 154] width 13 height 13
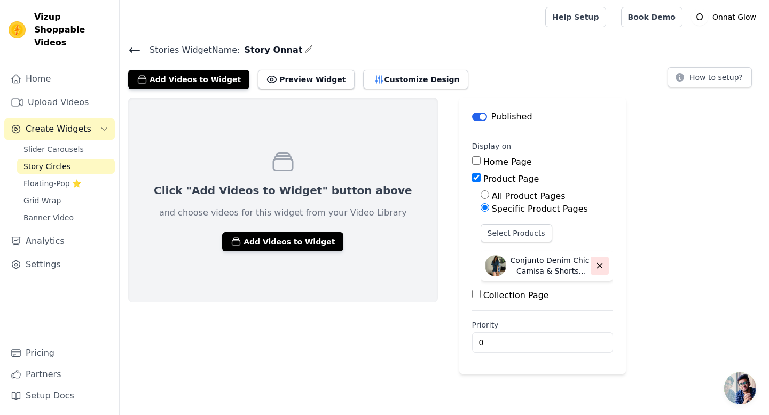
click at [595, 270] on icon "button" at bounding box center [600, 266] width 10 height 10
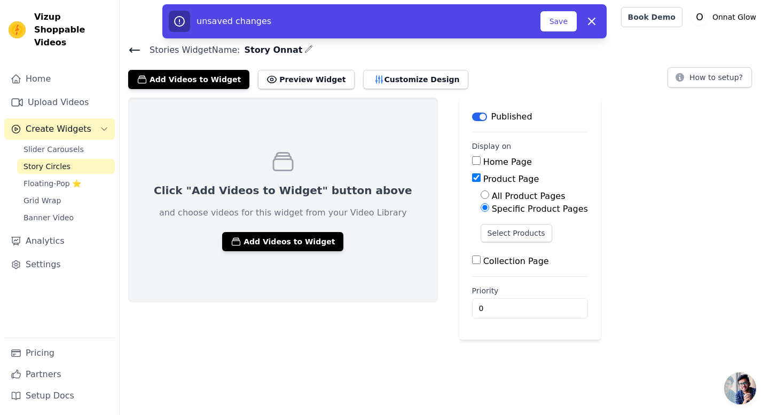
click at [480, 210] on input "Specific Product Pages" at bounding box center [484, 207] width 9 height 9
click at [480, 207] on input "Specific Product Pages" at bounding box center [484, 207] width 9 height 9
click at [472, 120] on button "Label" at bounding box center [479, 117] width 15 height 9
click at [557, 13] on button "Save" at bounding box center [558, 21] width 36 height 20
click at [556, 22] on button "Save" at bounding box center [558, 21] width 36 height 20
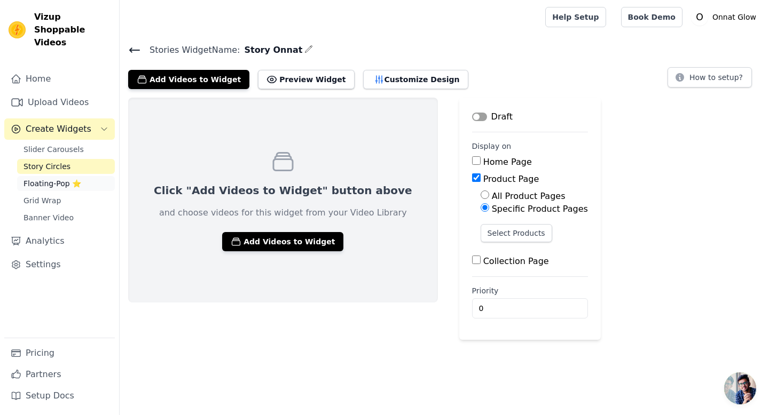
click at [36, 178] on span "Floating-Pop ⭐" at bounding box center [52, 183] width 58 height 11
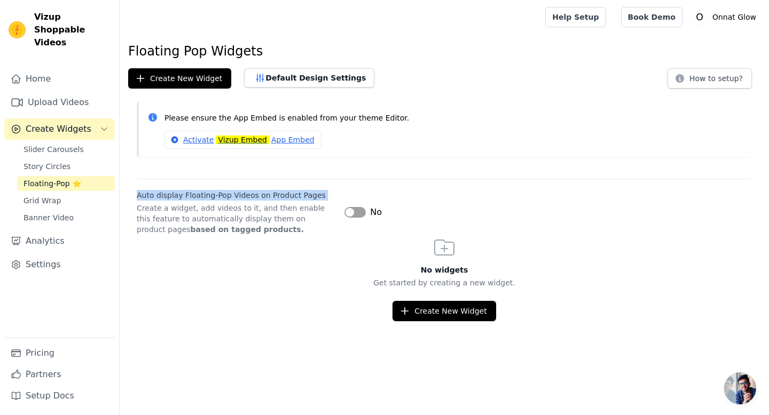
drag, startPoint x: 135, startPoint y: 198, endPoint x: 313, endPoint y: 198, distance: 178.3
click at [313, 198] on div "Auto display Floating-Pop Videos on Product Pages Create a widget, add videos t…" at bounding box center [444, 207] width 649 height 56
click at [306, 200] on div at bounding box center [306, 200] width 0 height 0
click at [341, 184] on div "Auto display Floating-Pop Videos on Product Pages Create a widget, add videos t…" at bounding box center [444, 207] width 615 height 56
click at [349, 215] on button "Label" at bounding box center [354, 212] width 21 height 11
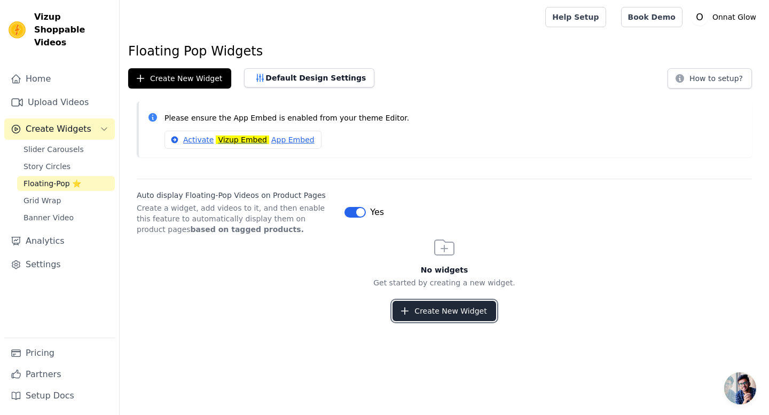
click at [415, 312] on button "Create New Widget" at bounding box center [443, 311] width 103 height 20
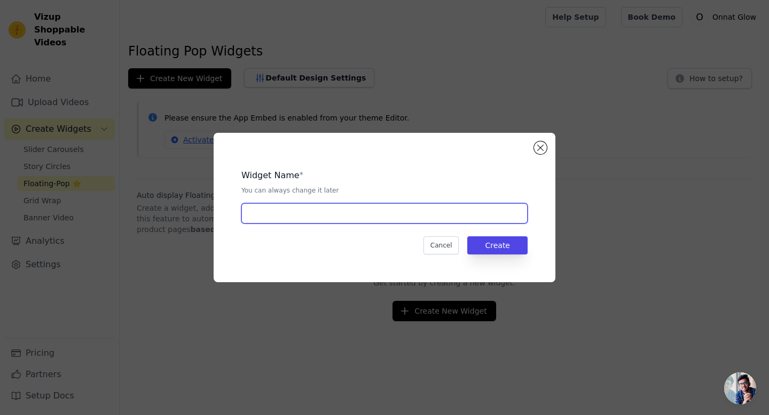
click at [408, 223] on input "text" at bounding box center [384, 213] width 286 height 20
click at [256, 213] on input "Story Onnat" at bounding box center [384, 213] width 286 height 20
drag, startPoint x: 265, startPoint y: 213, endPoint x: 248, endPoint y: 213, distance: 17.6
click at [248, 213] on input "Story Onnat" at bounding box center [384, 213] width 286 height 20
type input "Balão Onnat"
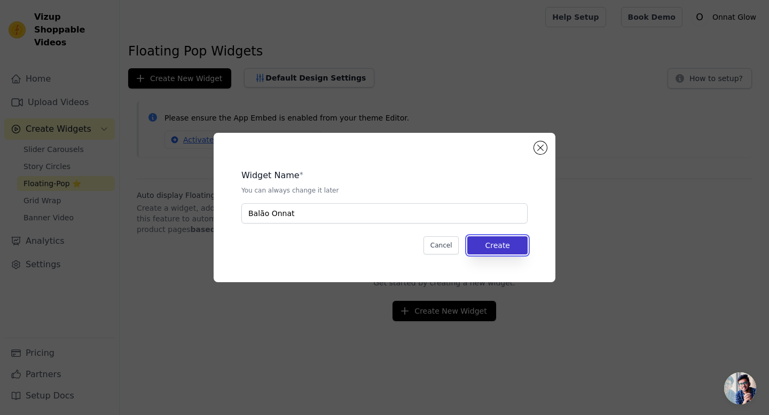
click at [501, 244] on button "Create" at bounding box center [497, 245] width 60 height 18
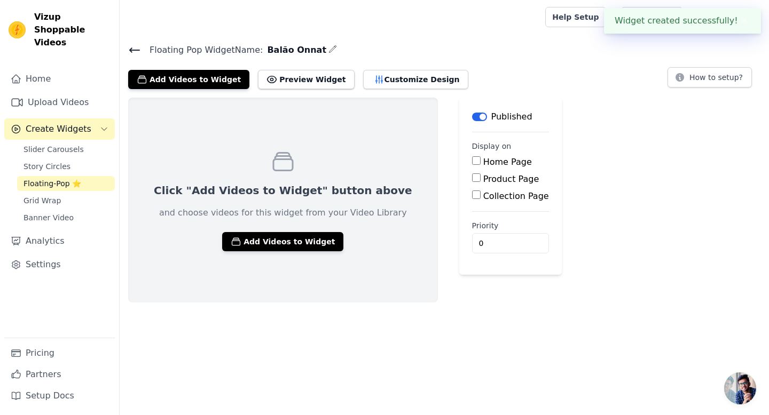
click at [472, 181] on input "Product Page" at bounding box center [476, 177] width 9 height 9
checkbox input "true"
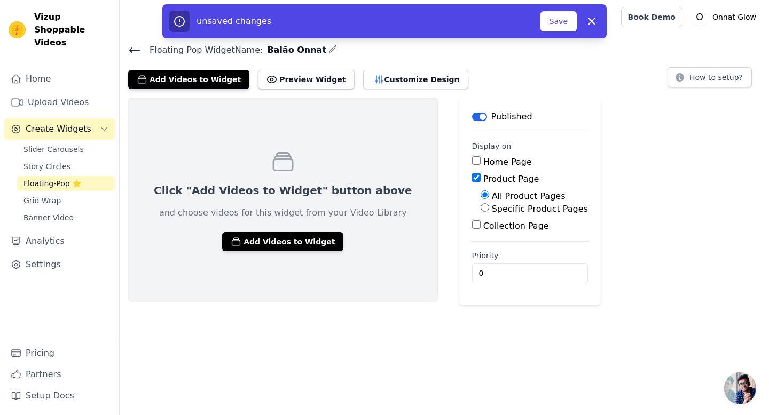
click at [480, 207] on input "Specific Product Pages" at bounding box center [484, 207] width 9 height 9
radio input "true"
click at [480, 194] on input "All Product Pages" at bounding box center [484, 195] width 9 height 9
radio input "true"
click at [595, 305] on html "Vizup Shoppable Videos Home Upload Videos Create Widgets Slider Carousels Story…" at bounding box center [384, 152] width 769 height 305
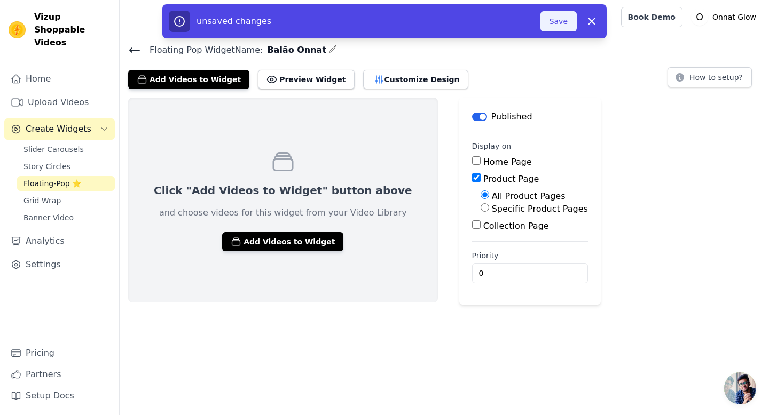
click at [561, 21] on button "Save" at bounding box center [558, 21] width 36 height 20
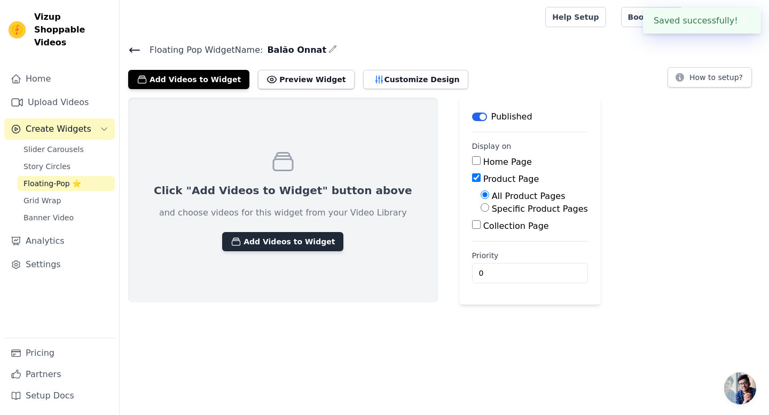
click at [278, 243] on button "Add Videos to Widget" at bounding box center [282, 241] width 121 height 19
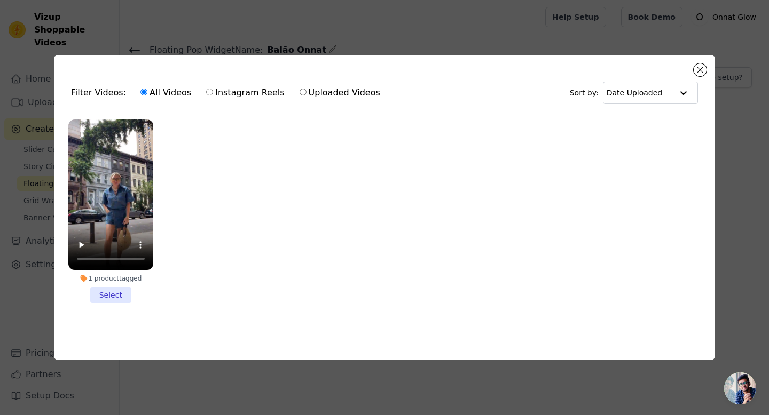
click at [115, 298] on li "1 product tagged Select" at bounding box center [110, 212] width 85 height 184
click at [0, 0] on input "1 product tagged Select" at bounding box center [0, 0] width 0 height 0
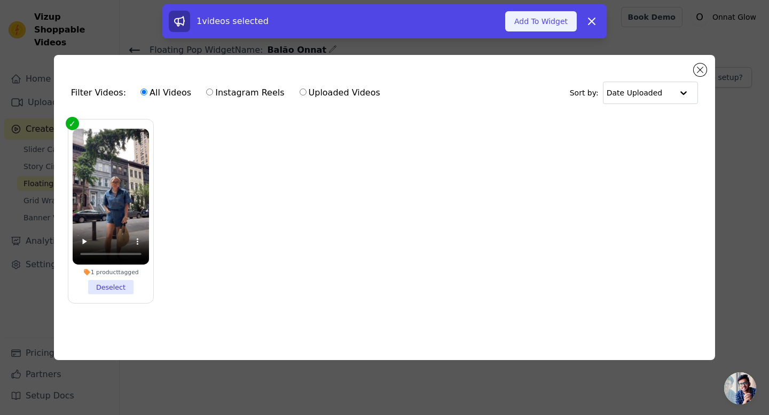
click at [541, 20] on button "Add To Widget" at bounding box center [541, 21] width 72 height 20
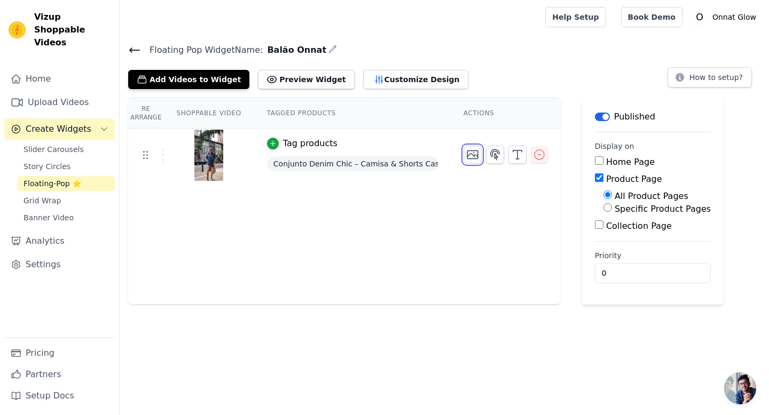
click at [473, 157] on icon "button" at bounding box center [472, 154] width 13 height 13
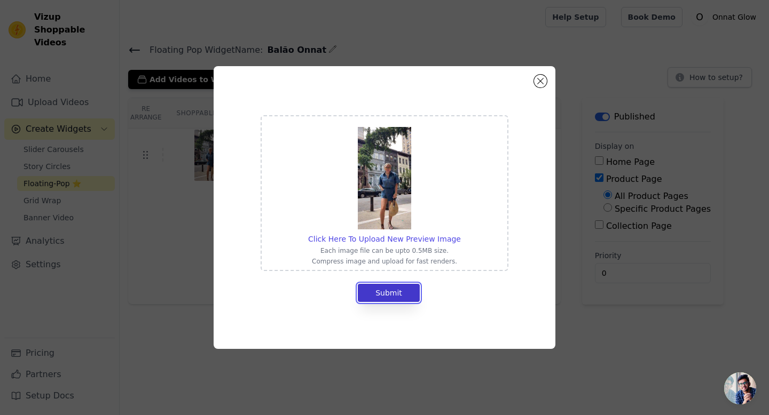
click at [380, 294] on button "Submit" at bounding box center [389, 293] width 62 height 18
click at [540, 77] on button "Close modal" at bounding box center [540, 81] width 13 height 13
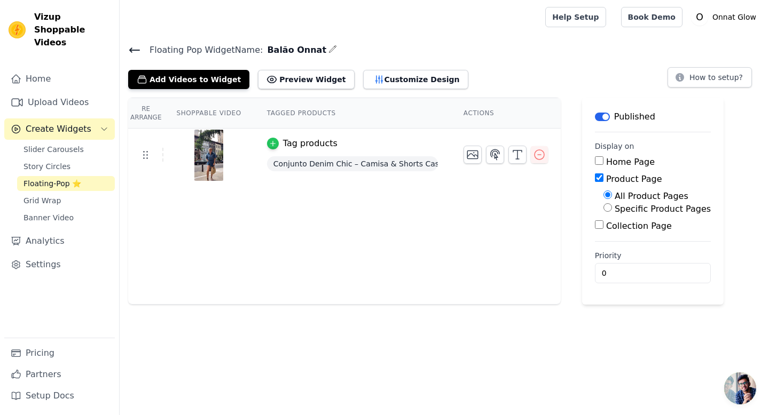
click at [277, 139] on div "button" at bounding box center [273, 144] width 12 height 12
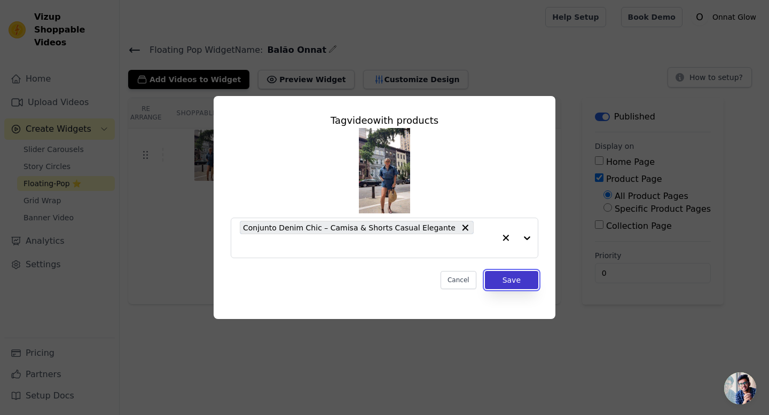
click at [506, 271] on button "Save" at bounding box center [511, 280] width 53 height 18
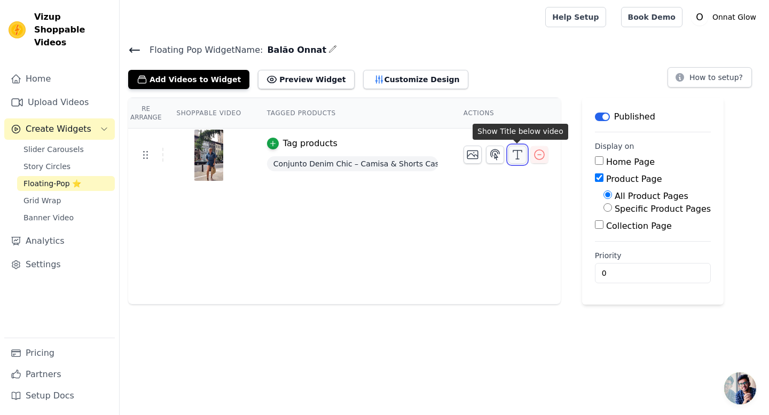
click at [516, 157] on icon "button" at bounding box center [517, 154] width 13 height 13
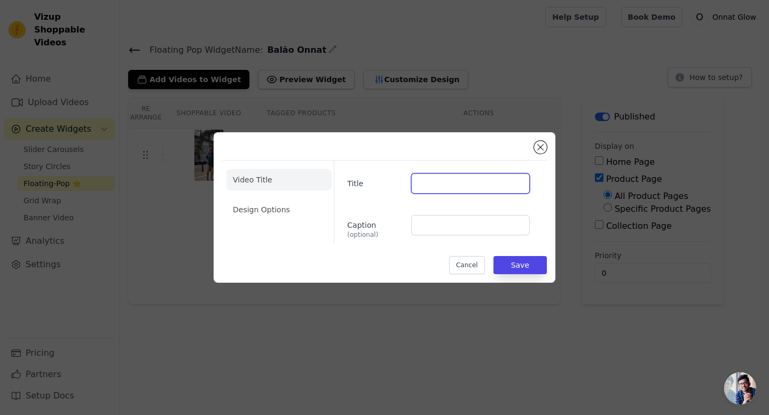
click at [464, 181] on input "Title" at bounding box center [470, 183] width 119 height 20
paste input "Conjunto Denim Chic – Camisa & Shorts Casual Elegante"
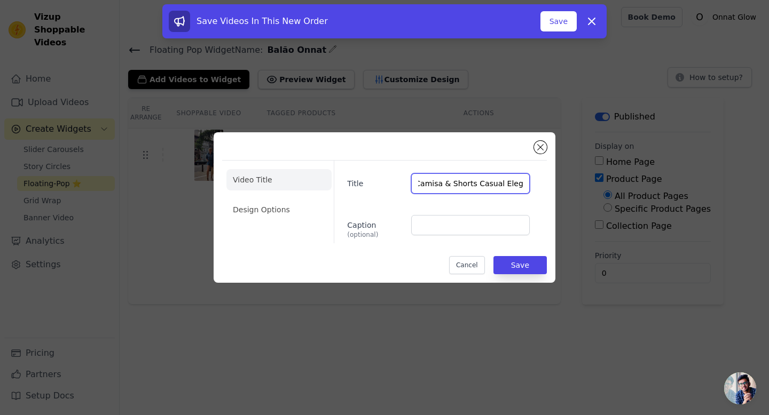
click at [474, 183] on input "Conjunto Denim Chic – Camisa & Shorts Casual Elegante" at bounding box center [470, 183] width 119 height 20
click at [428, 186] on input "Conjunto Denim Chic – Camisa & Shorts Casual Elegante" at bounding box center [470, 183] width 119 height 20
click at [437, 187] on input "Conjunto Denim Chic – Camisa & Shorts Casual Elegante" at bounding box center [470, 183] width 119 height 20
type input "Conjunto Denim Chic – Camisa & Shorts Casual Elegante"
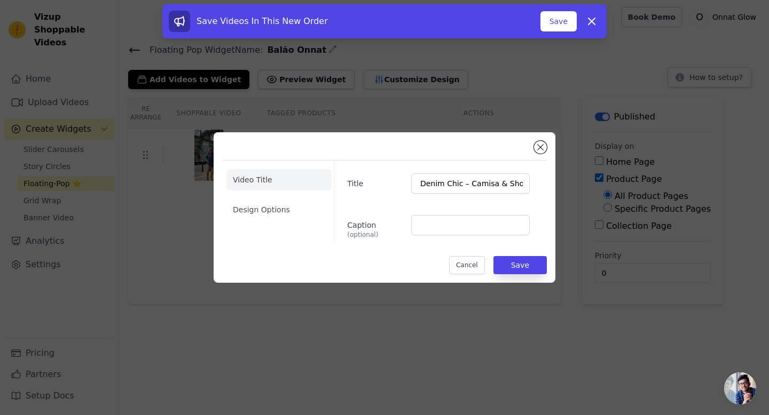
scroll to position [0, 0]
click at [344, 224] on div "Caption (optional)" at bounding box center [438, 227] width 200 height 24
click at [351, 225] on label "Caption (optional)" at bounding box center [374, 227] width 55 height 23
click at [411, 225] on input "Caption (optional)" at bounding box center [470, 225] width 119 height 20
click at [351, 225] on label "Caption (optional)" at bounding box center [374, 227] width 55 height 23
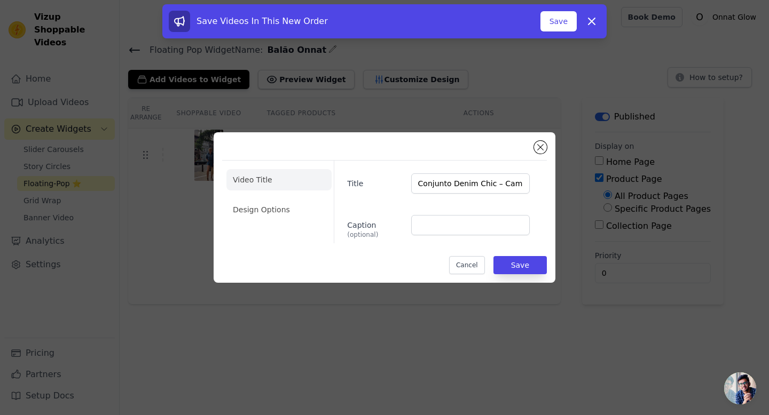
click at [411, 225] on input "Caption (optional)" at bounding box center [470, 225] width 119 height 20
click at [354, 225] on label "Caption (optional)" at bounding box center [374, 227] width 55 height 23
click at [411, 225] on input "Caption (optional)" at bounding box center [470, 225] width 119 height 20
click at [522, 270] on button "Save" at bounding box center [519, 265] width 53 height 18
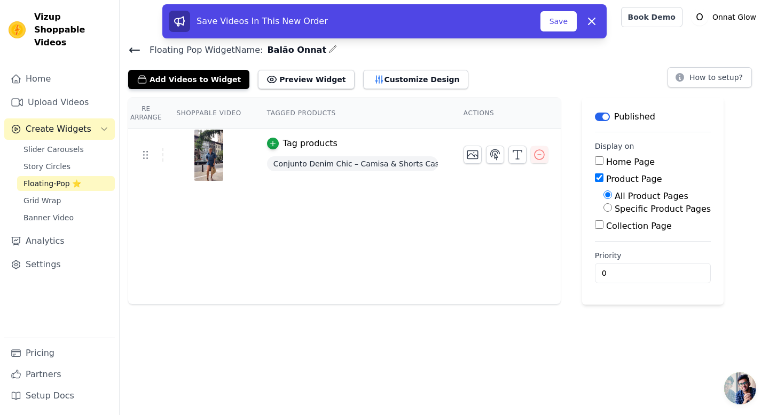
click at [147, 108] on th "Re Arrange" at bounding box center [145, 113] width 35 height 30
click at [194, 113] on th "Shoppable Video" at bounding box center [208, 113] width 90 height 30
click at [307, 115] on th "Tagged Products" at bounding box center [352, 113] width 196 height 30
click at [550, 24] on button "Save" at bounding box center [558, 21] width 36 height 20
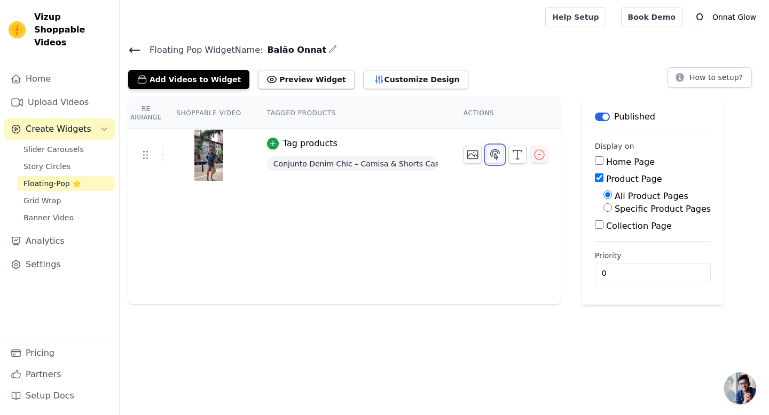
click at [496, 152] on icon "button" at bounding box center [495, 154] width 9 height 10
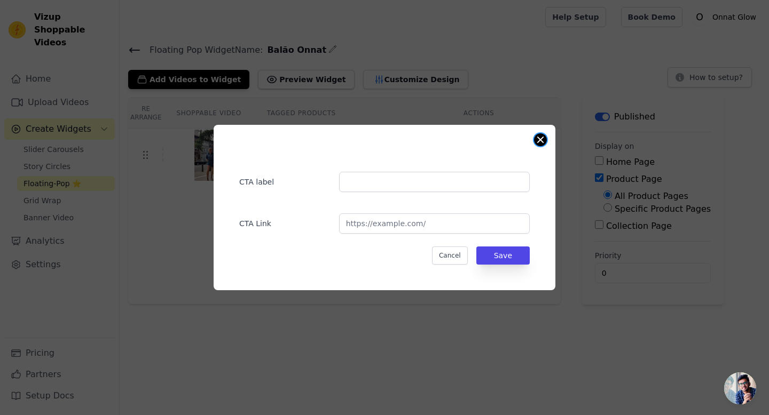
click at [542, 143] on button "Close modal" at bounding box center [540, 139] width 13 height 13
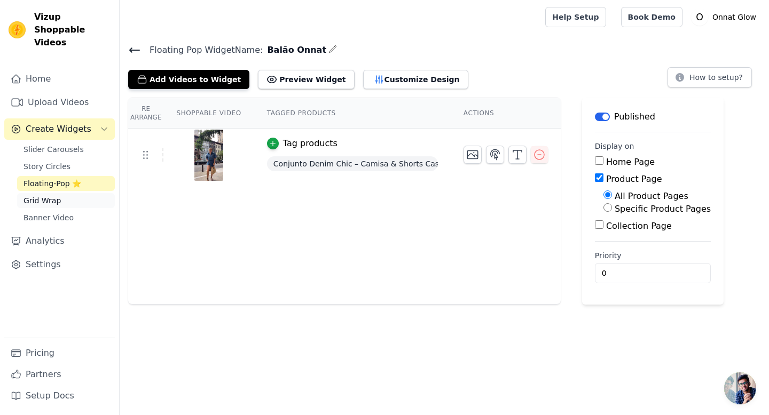
click at [46, 195] on span "Grid Wrap" at bounding box center [41, 200] width 37 height 11
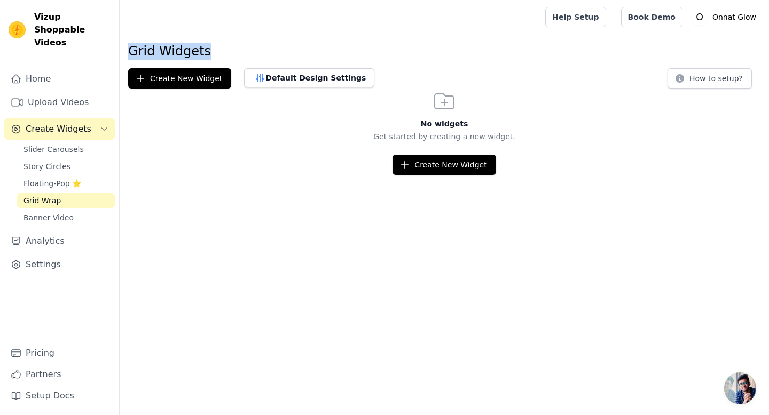
drag, startPoint x: 128, startPoint y: 51, endPoint x: 212, endPoint y: 50, distance: 83.8
click at [212, 50] on h1 "Grid Widgets" at bounding box center [444, 51] width 632 height 17
click at [205, 29] on div at bounding box center [205, 29] width 0 height 0
click at [224, 36] on main "Grid Widgets Create New Widget Default Design Settings How to setup? No widgets…" at bounding box center [444, 104] width 649 height 141
drag, startPoint x: 219, startPoint y: 45, endPoint x: 125, endPoint y: 42, distance: 94.0
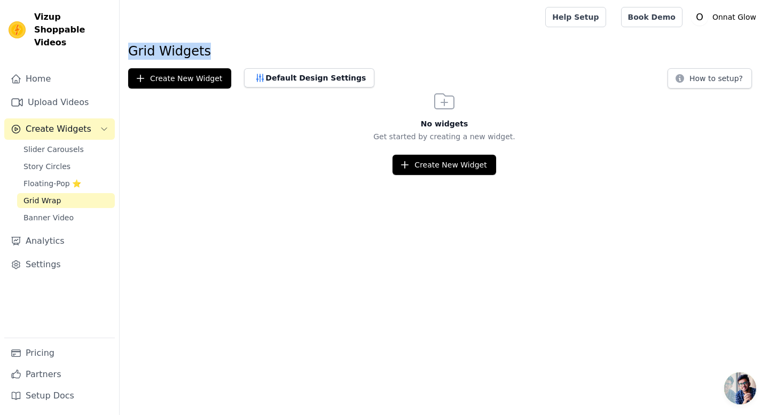
click at [125, 42] on main "Grid Widgets Create New Widget Default Design Settings How to setup? No widgets…" at bounding box center [444, 104] width 649 height 141
copy h1 "Grid Widgets"
click at [59, 212] on span "Banner Video" at bounding box center [48, 217] width 50 height 11
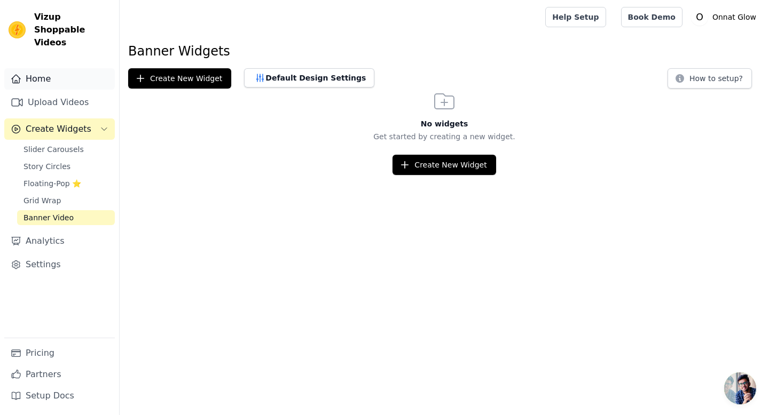
click at [34, 68] on link "Home" at bounding box center [59, 78] width 110 height 21
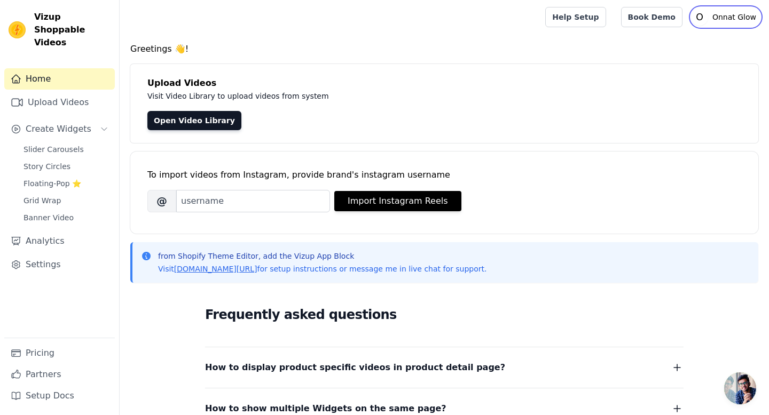
click at [719, 14] on p "Onnat Glow" at bounding box center [734, 16] width 52 height 19
click at [696, 36] on link "Settings" at bounding box center [709, 44] width 102 height 19
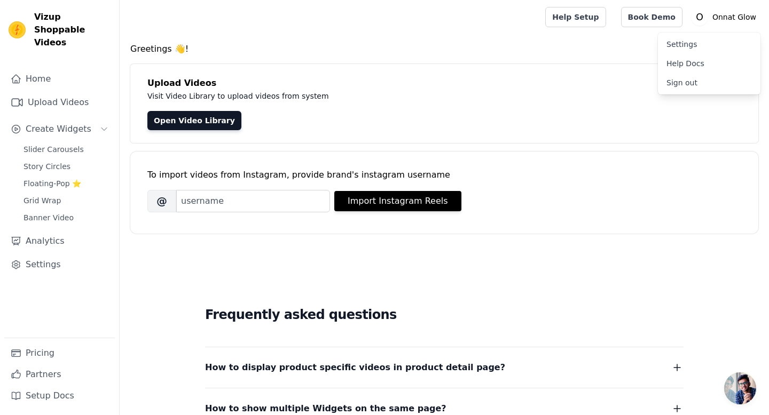
click at [693, 43] on link "Settings" at bounding box center [709, 44] width 102 height 19
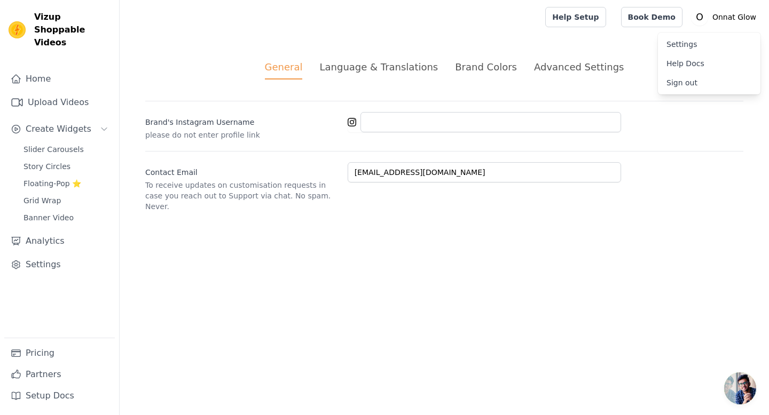
click at [686, 45] on link "Settings" at bounding box center [709, 44] width 102 height 19
drag, startPoint x: 144, startPoint y: 118, endPoint x: 271, endPoint y: 134, distance: 127.5
click at [271, 134] on div "General Language & Translations Brand Colors Advanced Settings unsaved changes …" at bounding box center [444, 135] width 649 height 203
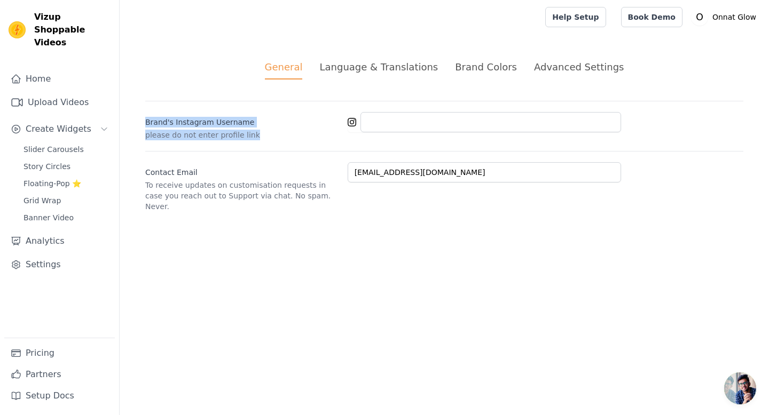
click at [264, 140] on div at bounding box center [264, 140] width 0 height 0
click at [269, 130] on p "please do not enter profile link" at bounding box center [242, 135] width 194 height 11
click at [373, 67] on div "Language & Translations" at bounding box center [378, 67] width 119 height 14
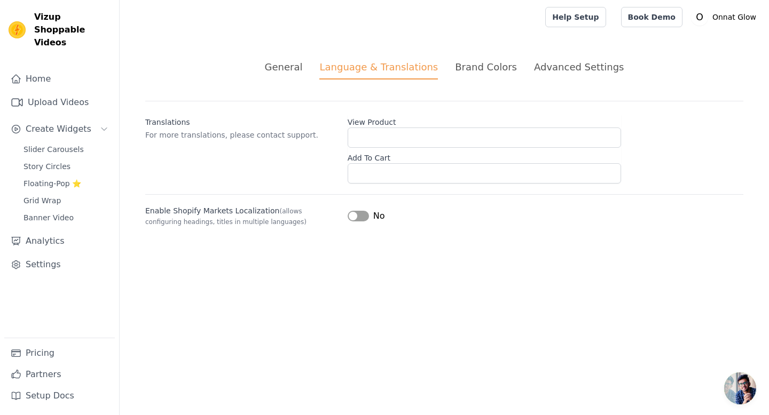
click at [295, 69] on div "General" at bounding box center [284, 67] width 38 height 14
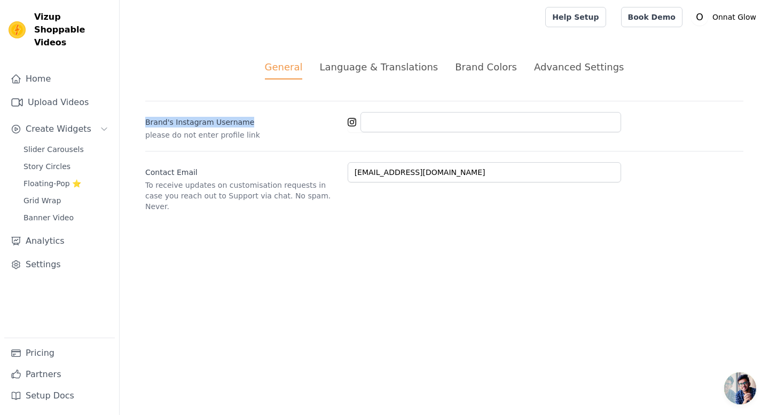
drag, startPoint x: 144, startPoint y: 121, endPoint x: 266, endPoint y: 124, distance: 122.3
click at [266, 124] on div "General Language & Translations Brand Colors Advanced Settings unsaved changes …" at bounding box center [444, 135] width 649 height 203
click at [259, 127] on div at bounding box center [259, 127] width 0 height 0
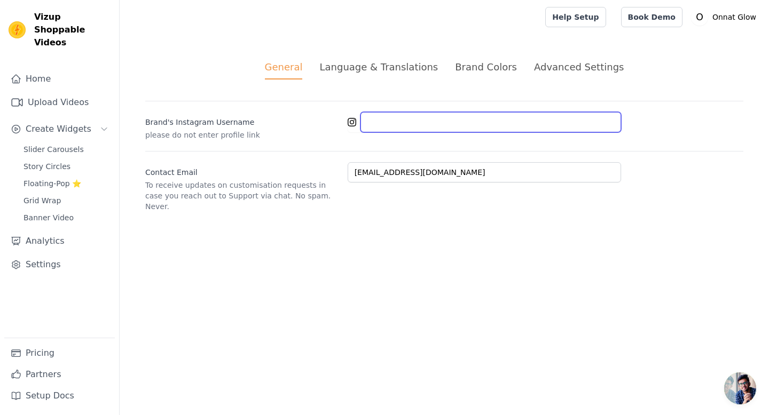
click at [392, 119] on input "Brand's Instagram Username" at bounding box center [490, 122] width 260 height 20
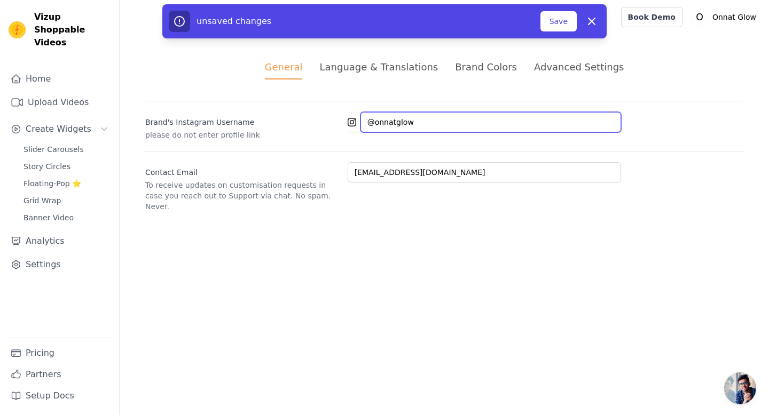
type input "@onnatglow"
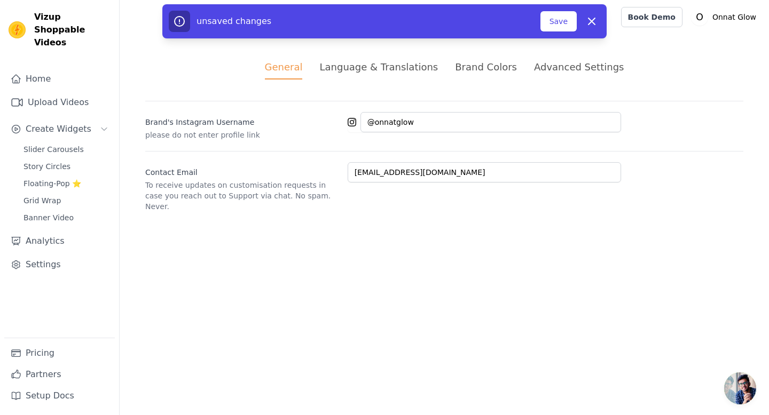
click at [521, 238] on html "Vizup Shoppable Videos Home Upload Videos Create Widgets Slider Carousels Story…" at bounding box center [384, 119] width 769 height 238
click at [551, 22] on button "Save" at bounding box center [558, 21] width 36 height 20
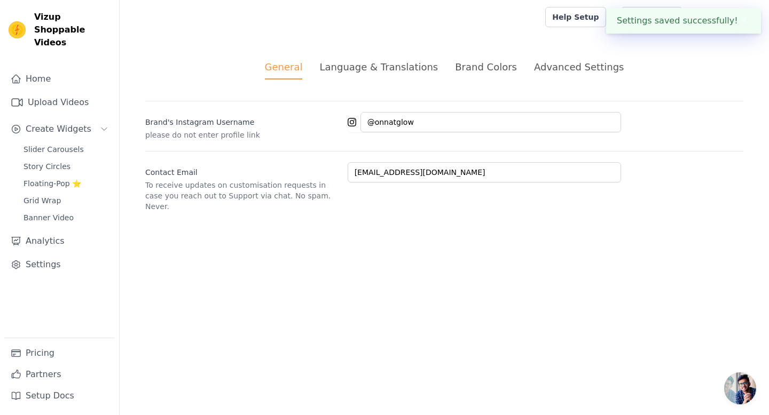
type input "onnatglow"
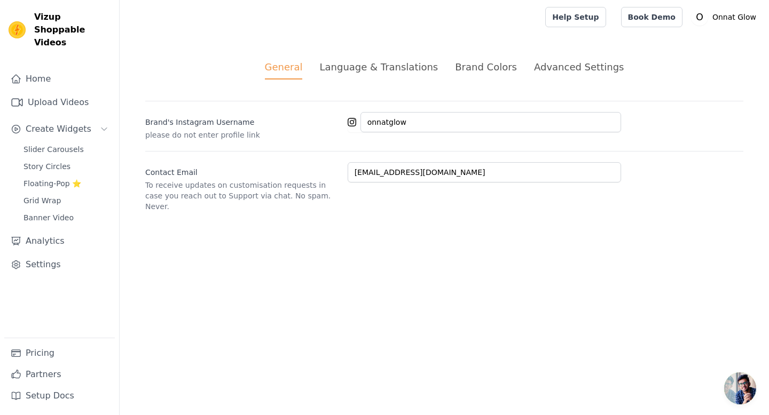
click at [396, 66] on div "Language & Translations" at bounding box center [378, 67] width 119 height 14
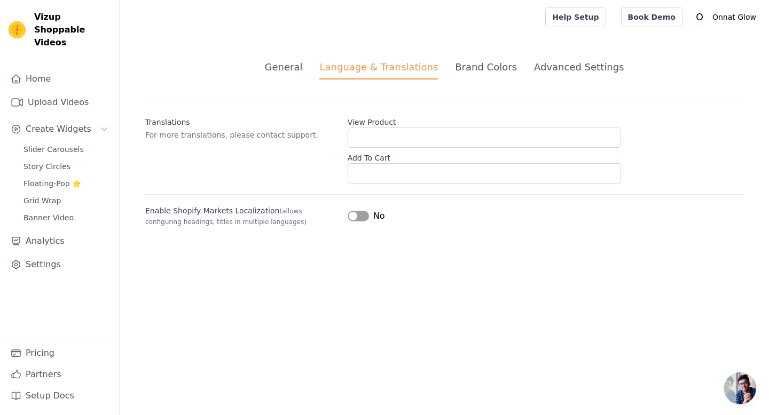
click at [493, 61] on div "Brand Colors" at bounding box center [486, 67] width 62 height 14
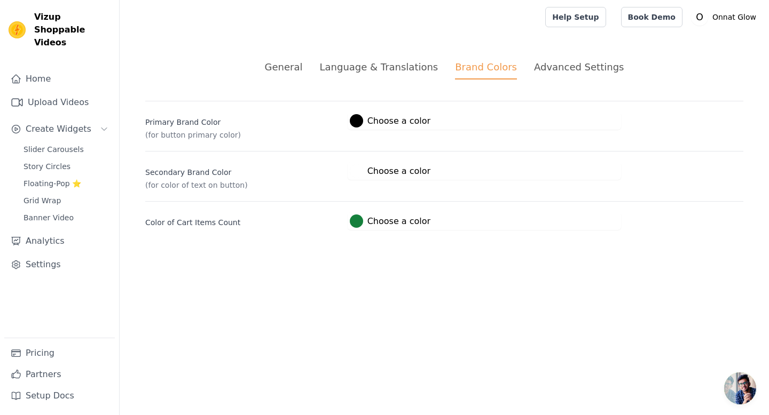
click at [582, 67] on div "Advanced Settings" at bounding box center [579, 67] width 90 height 14
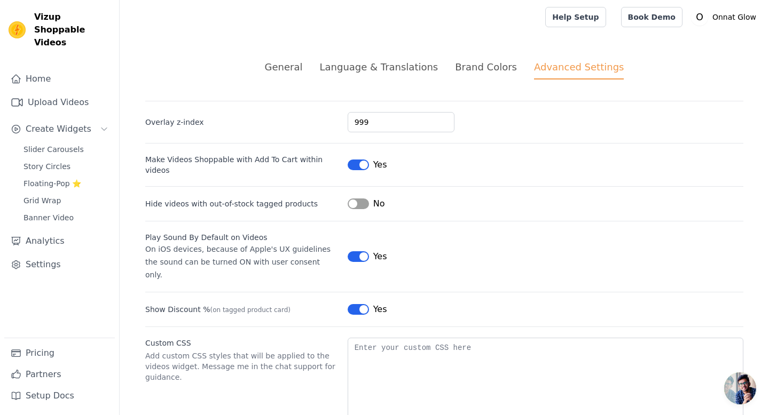
scroll to position [22, 0]
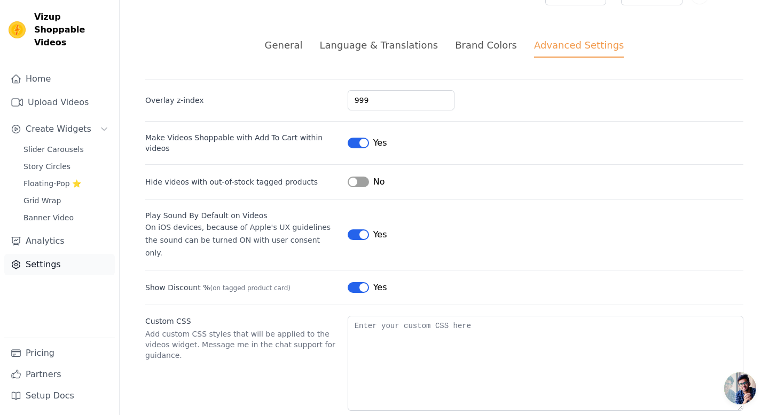
click at [51, 259] on link "Settings" at bounding box center [59, 264] width 110 height 21
click at [56, 233] on link "Analytics" at bounding box center [59, 241] width 110 height 21
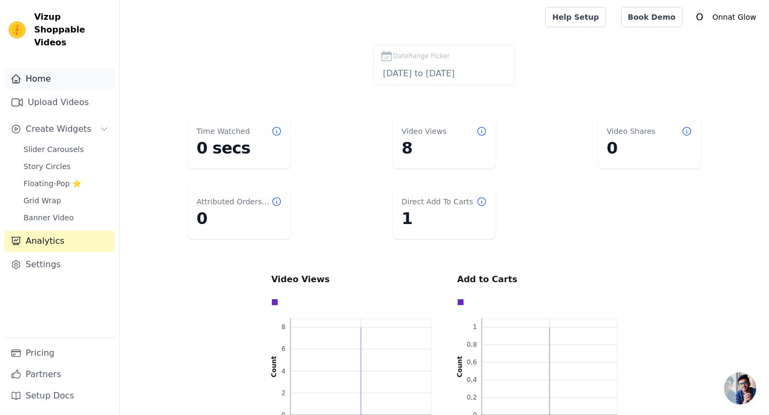
click at [33, 68] on link "Home" at bounding box center [59, 78] width 110 height 21
